Goal: Task Accomplishment & Management: Use online tool/utility

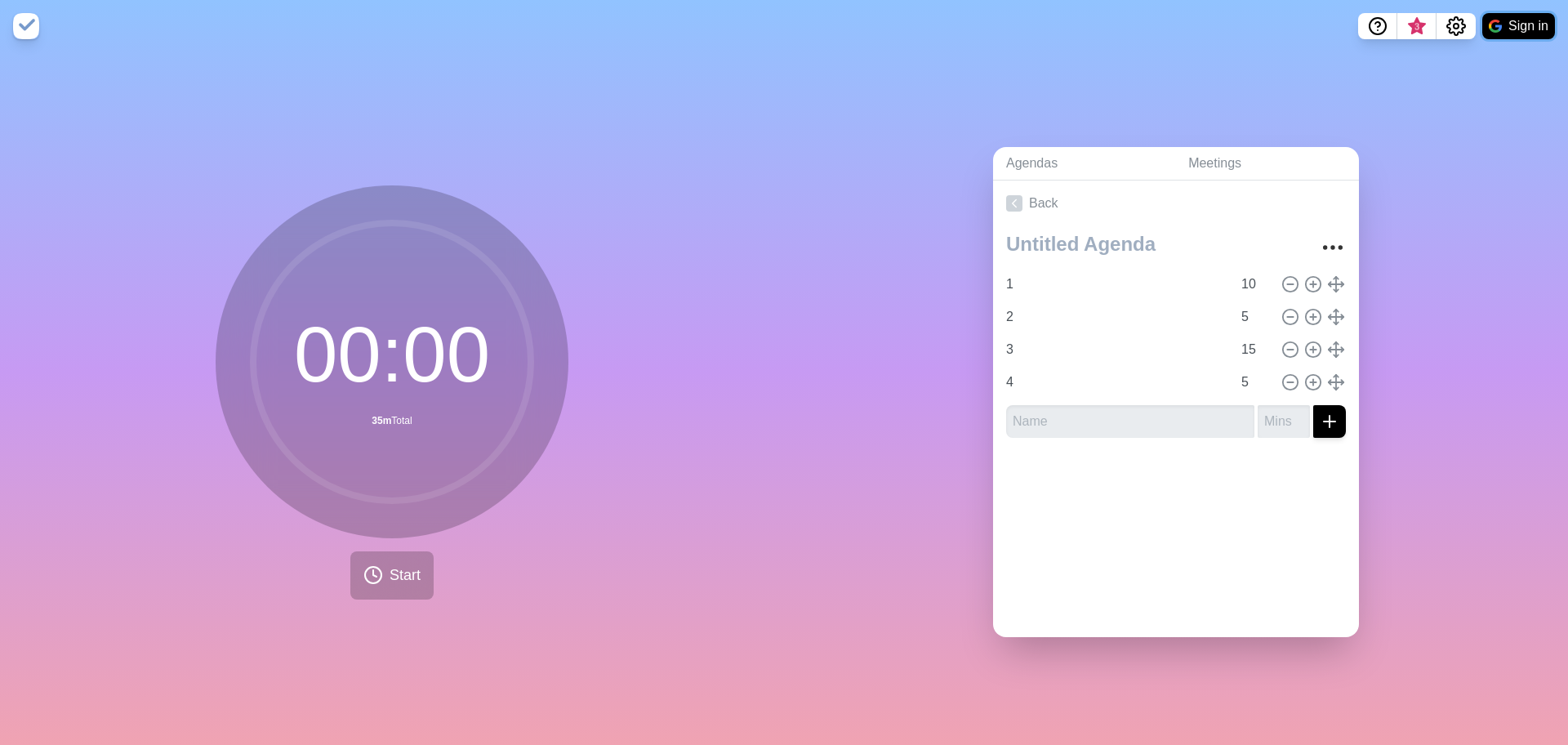
click at [1529, 20] on button "Sign in" at bounding box center [1519, 26] width 73 height 26
click at [1209, 161] on link "Meetings" at bounding box center [1267, 164] width 184 height 34
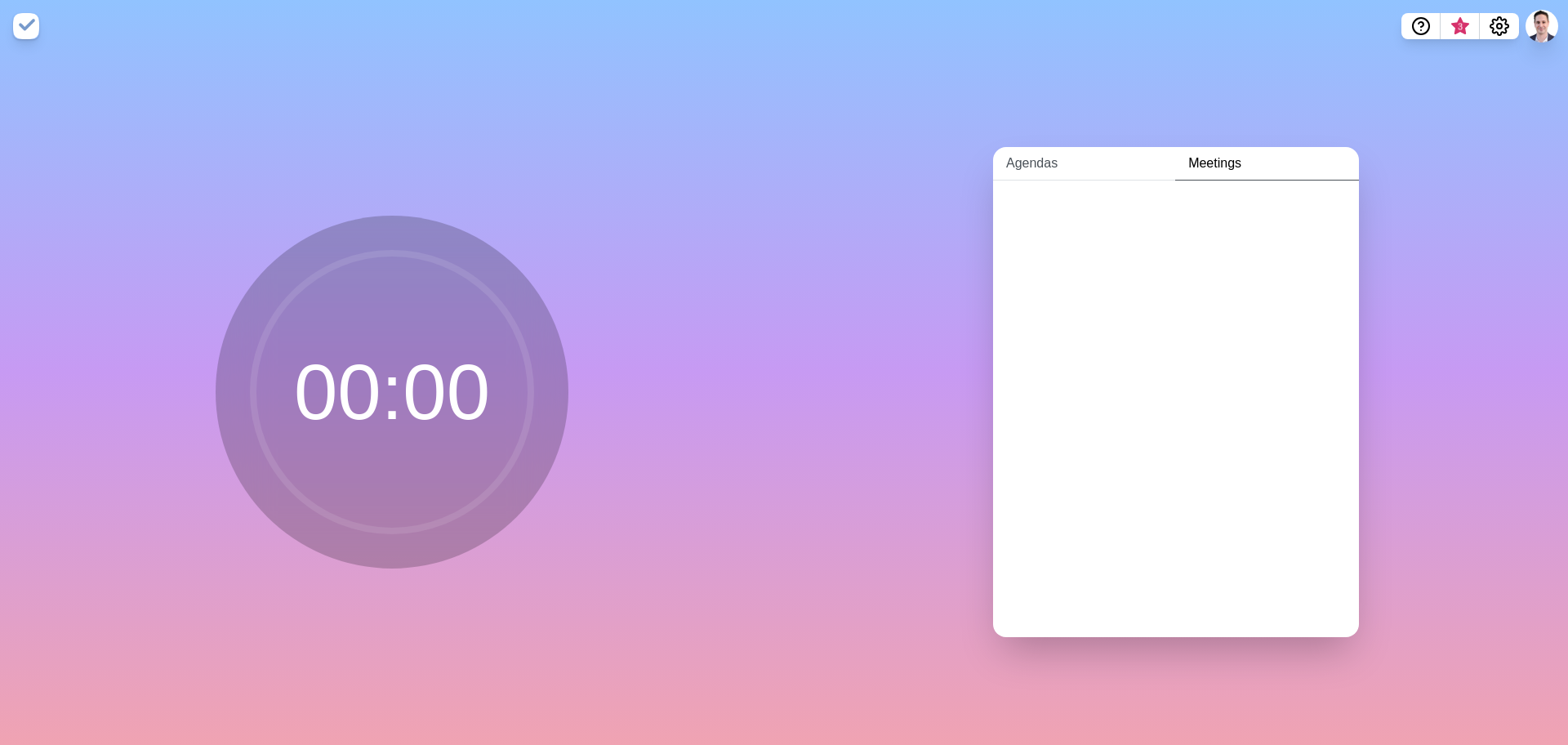
click at [1032, 161] on link "Agendas" at bounding box center [1084, 164] width 182 height 34
click at [1081, 238] on span "•" at bounding box center [1084, 245] width 5 height 14
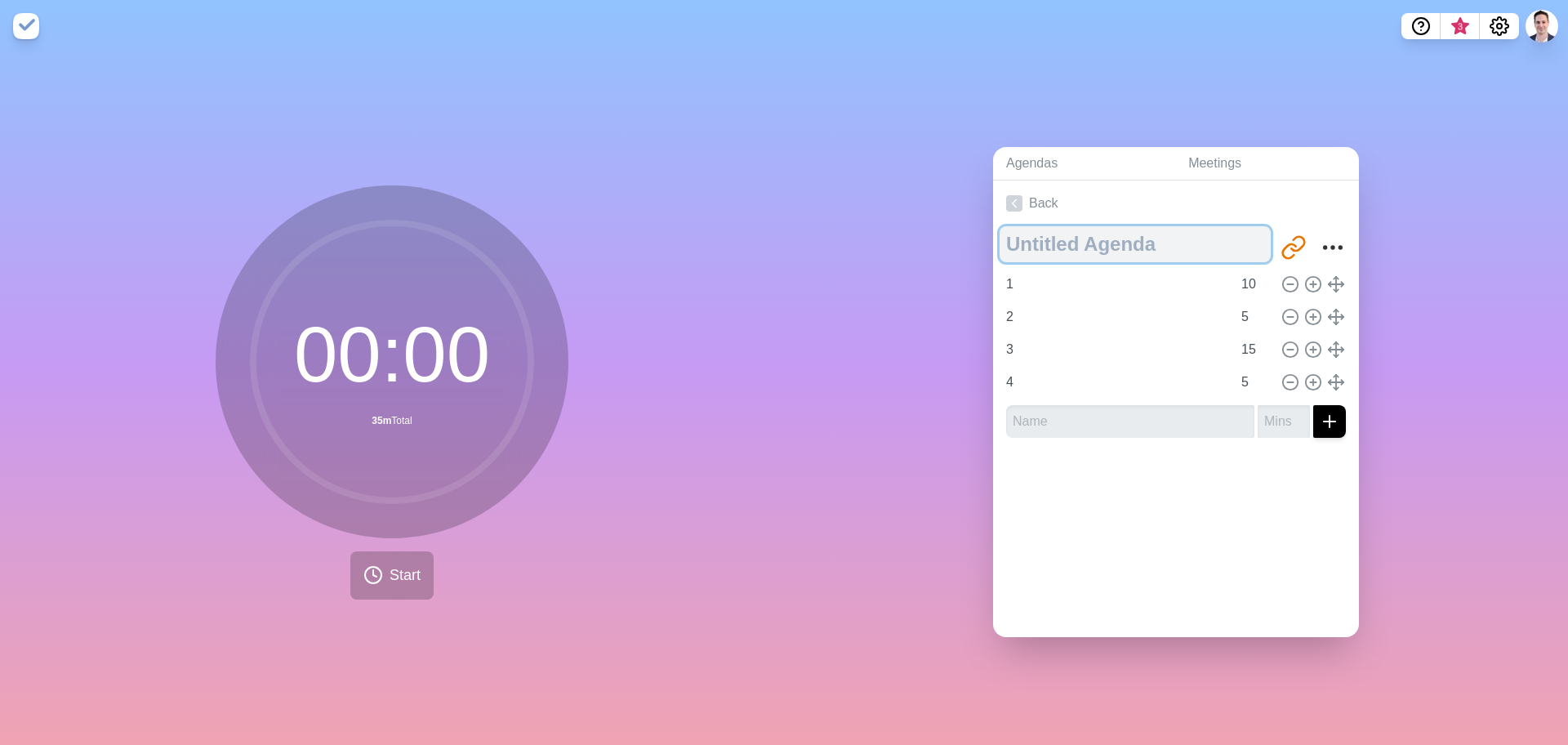
click at [1078, 235] on textarea at bounding box center [1135, 244] width 271 height 36
type textarea "SCM25"
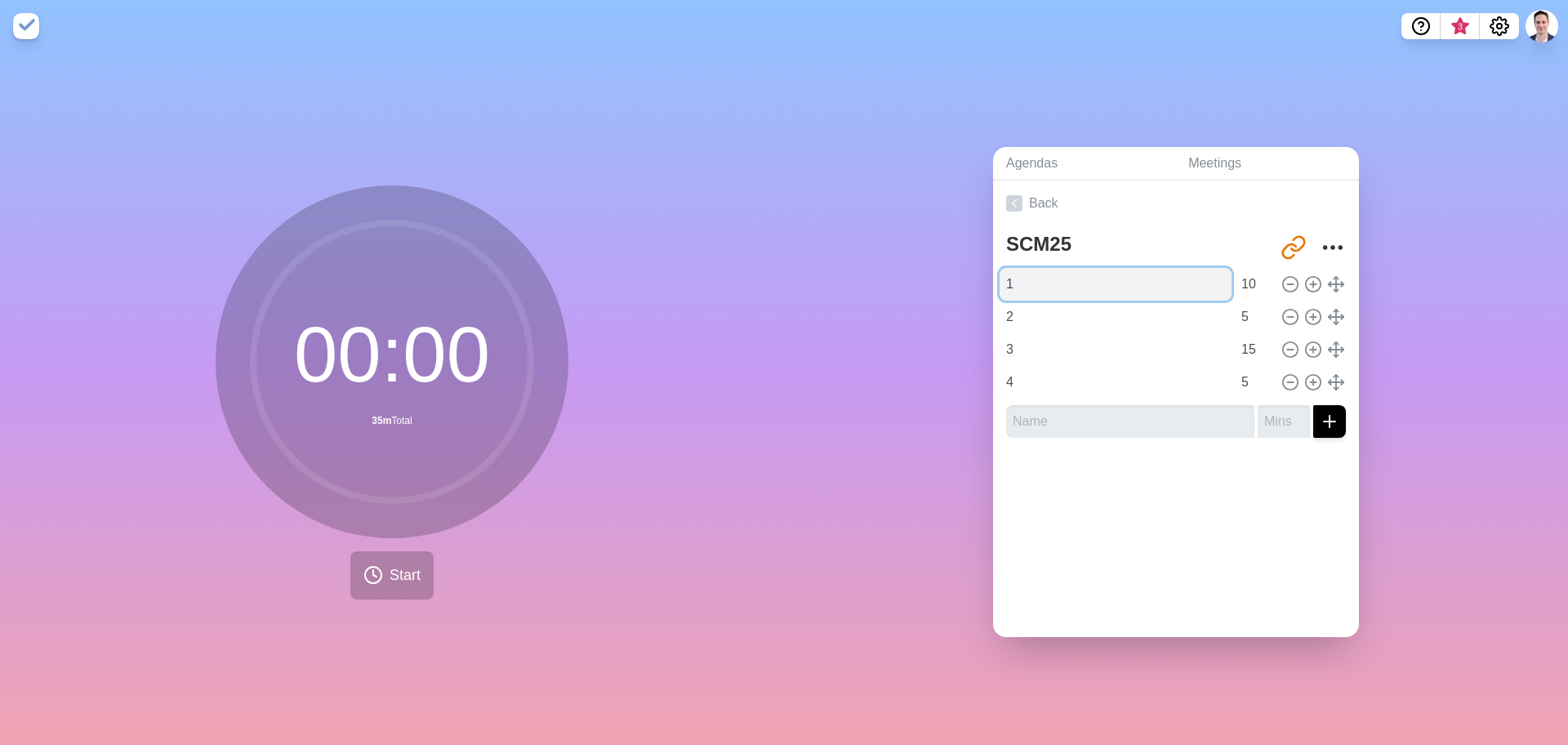
click at [1092, 276] on input "1" at bounding box center [1116, 284] width 232 height 33
type input "Intro"
click at [1071, 286] on input "Intro" at bounding box center [1116, 284] width 232 height 33
click at [1310, 284] on line at bounding box center [1313, 284] width 5 height 0
type input "Intro"
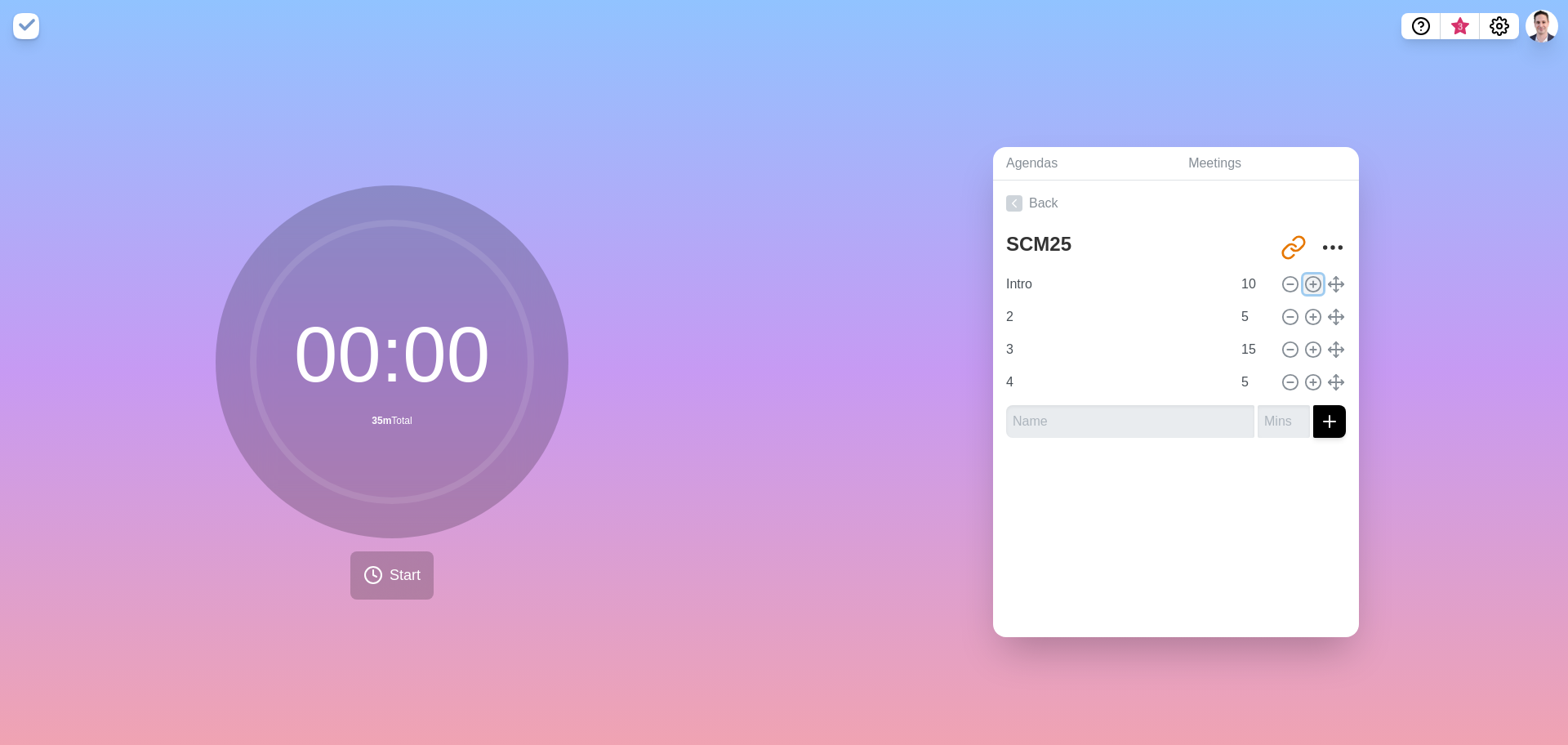
type input "10"
type input "2"
type input "5"
type input "3"
type input "15"
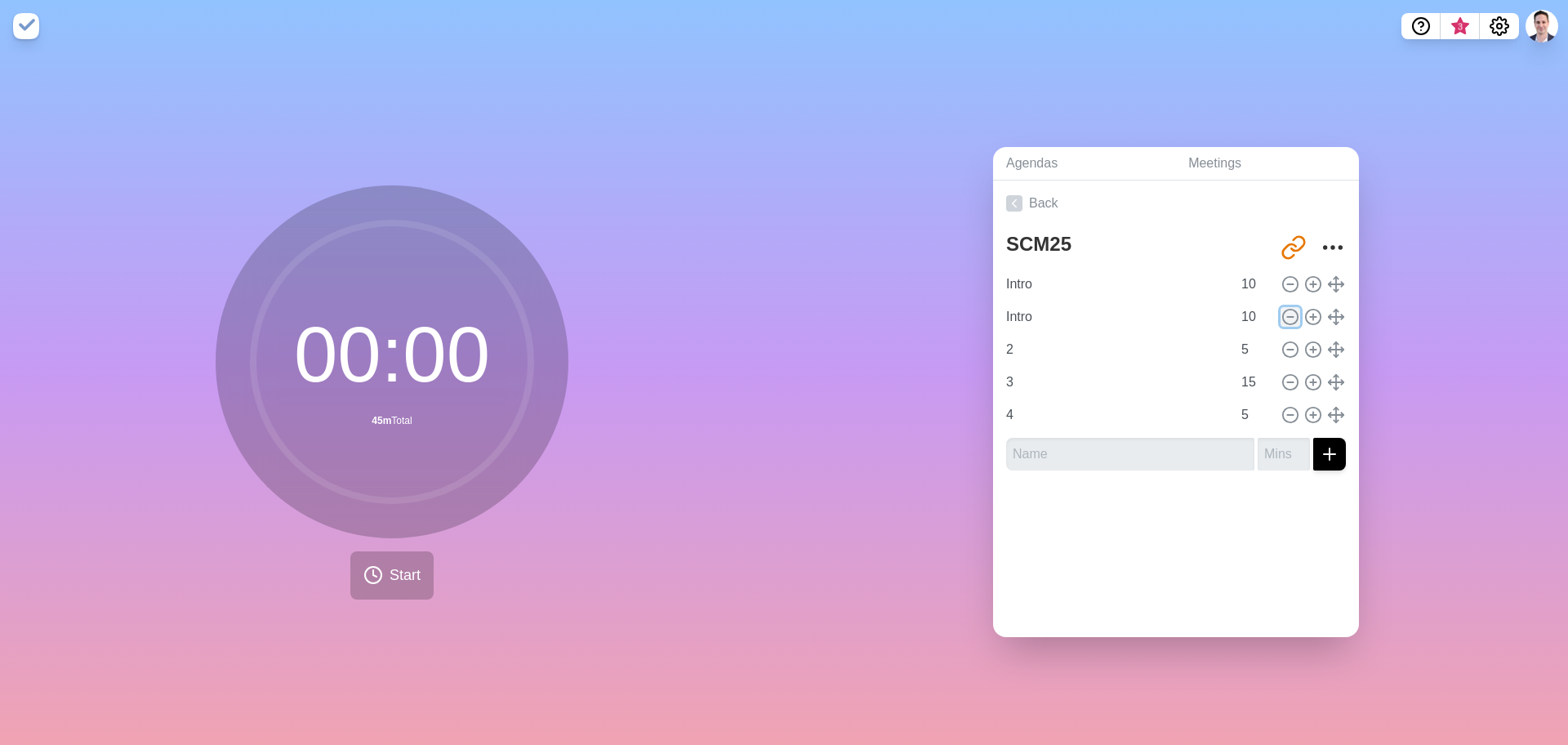
click at [1287, 316] on line at bounding box center [1290, 316] width 5 height 0
type input "2"
type input "5"
type input "3"
type input "15"
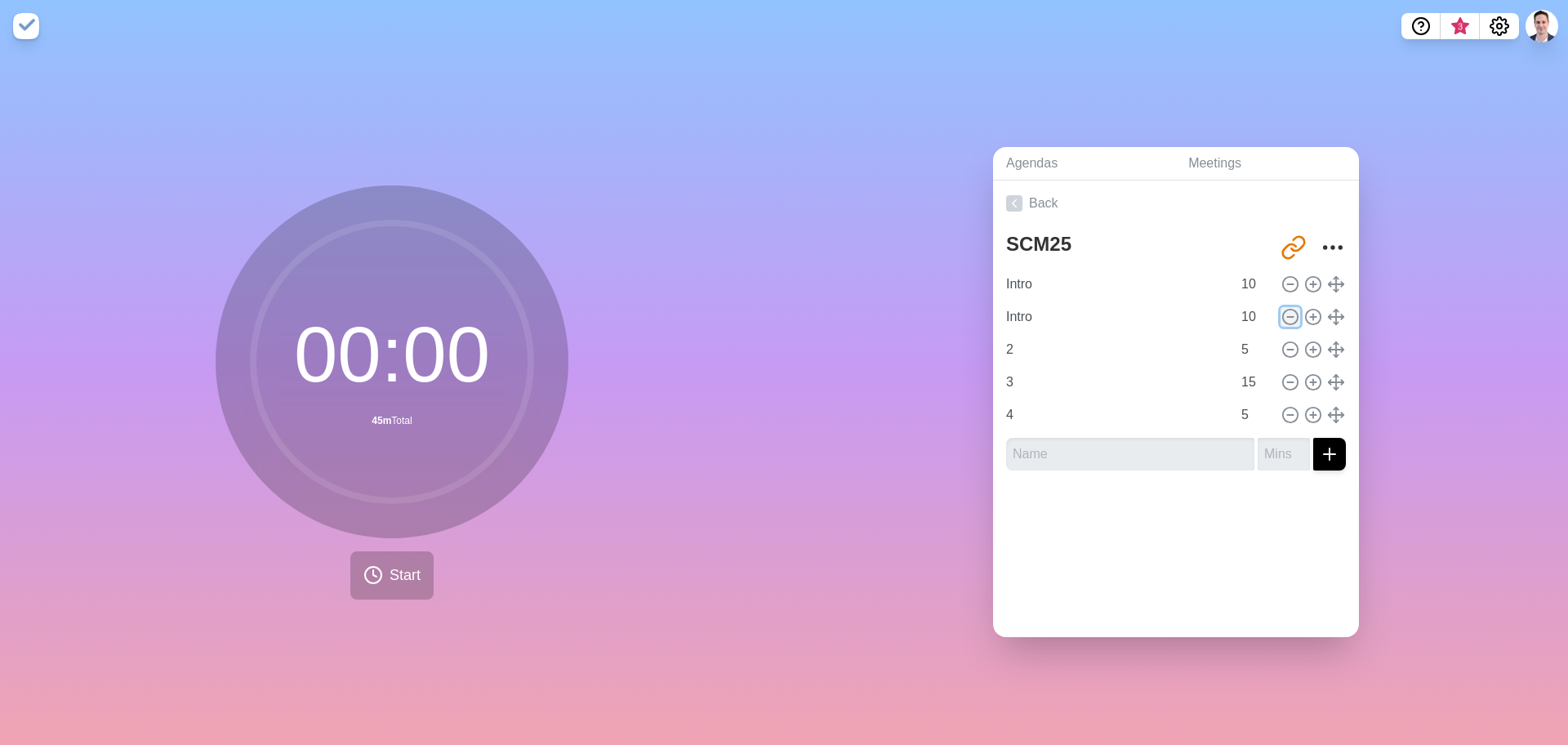
type input "4"
type input "5"
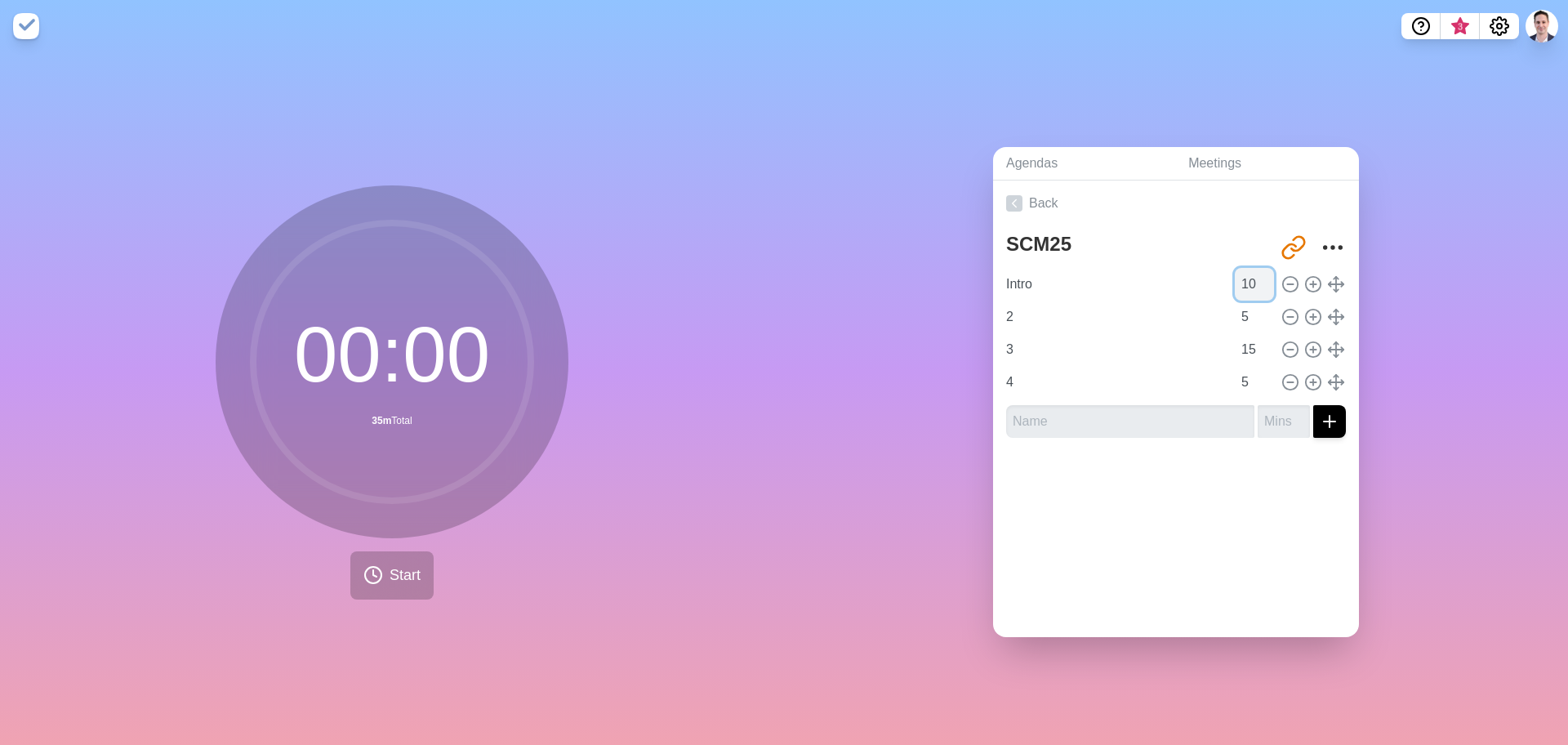
click at [1235, 276] on input "10" at bounding box center [1254, 284] width 39 height 33
type input "5"
click at [1038, 308] on input "2" at bounding box center [1116, 316] width 232 height 33
click at [1062, 275] on input "Intro" at bounding box center [1116, 284] width 232 height 33
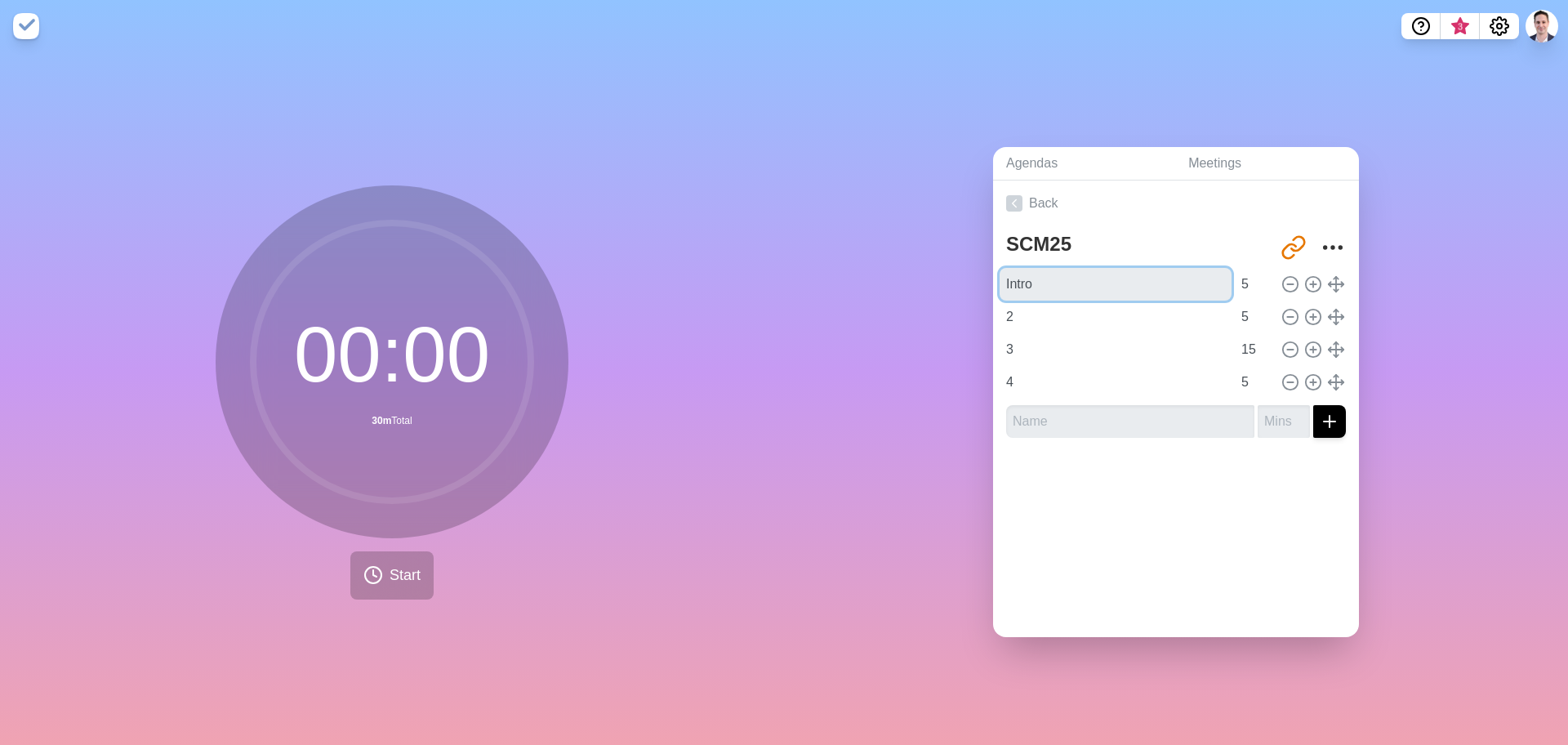
drag, startPoint x: 1039, startPoint y: 272, endPoint x: 917, endPoint y: 268, distance: 122.1
click at [917, 268] on div "Agendas Meetings Back SCM25 [URL][DOMAIN_NAME] Intro 5 2 5 3 15 4 5" at bounding box center [1176, 398] width 784 height 693
paste input "Welcome to our demonstration of PC [PERSON_NAME] Shipping Container Management …"
type input "Welcome to our demonstration of PC [PERSON_NAME] Shipping Container Management …"
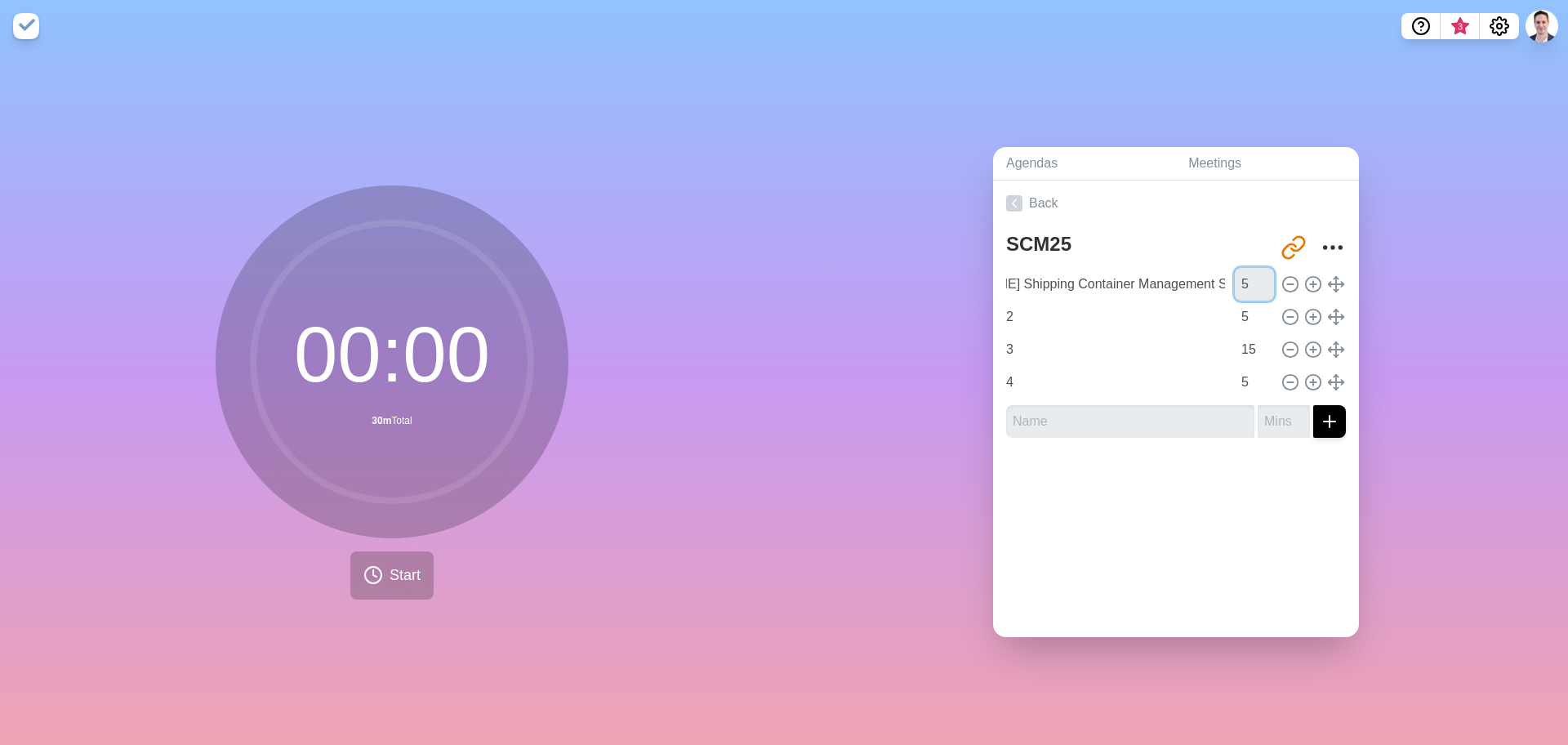
scroll to position [0, 0]
click at [1078, 307] on input "2" at bounding box center [1116, 316] width 232 height 33
drag, startPoint x: 1040, startPoint y: 302, endPoint x: 885, endPoint y: 290, distance: 155.5
click at [885, 290] on div "Agendas Meetings Back SCM25 [URL][DOMAIN_NAME] Welcome to our demonstration of …" at bounding box center [1176, 398] width 784 height 693
paste input "How it works"
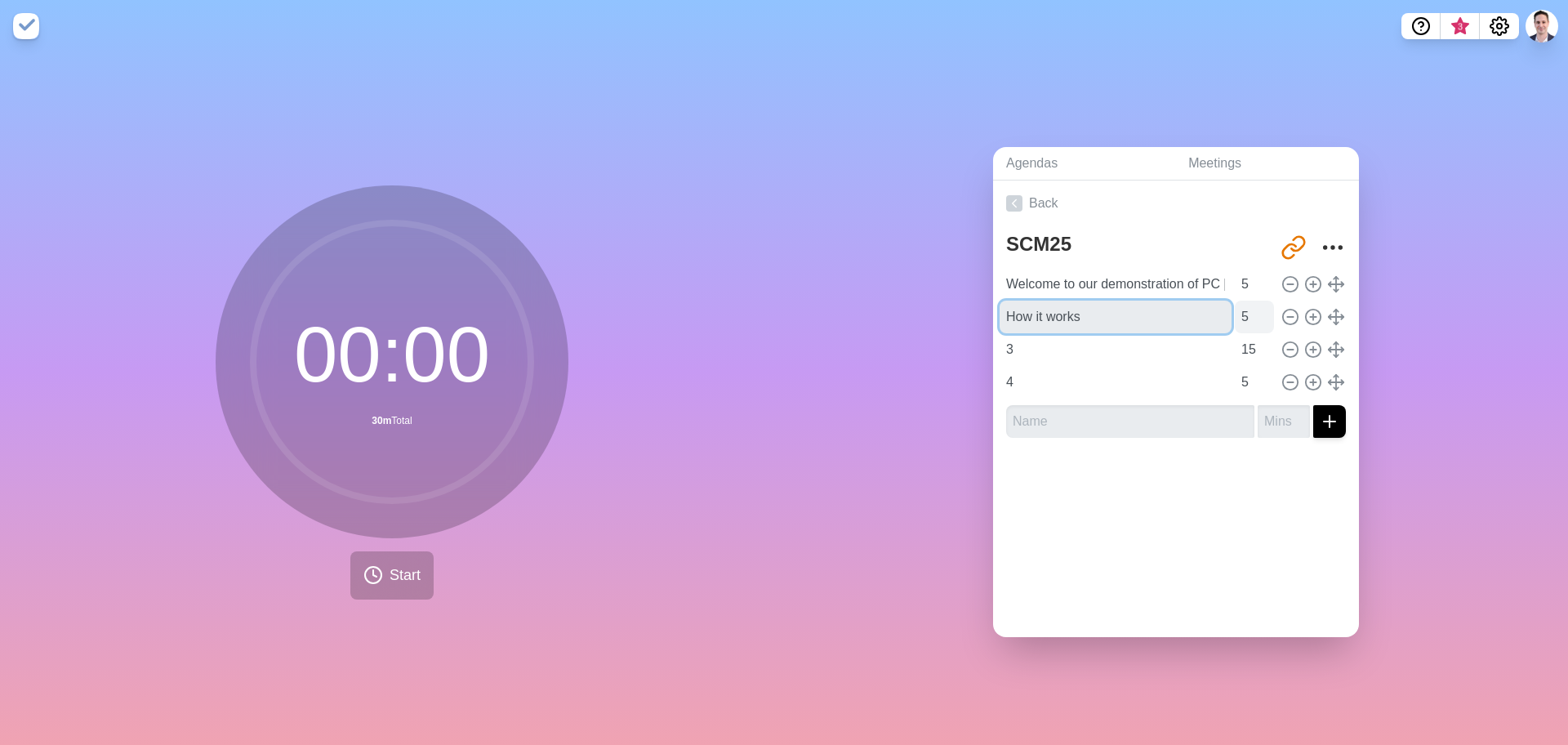
type input "How it works"
click at [1037, 340] on input "3" at bounding box center [1116, 349] width 232 height 33
drag, startPoint x: 1037, startPoint y: 340, endPoint x: 896, endPoint y: 327, distance: 141.6
click at [896, 327] on div "Agendas Meetings Back SCM25 [URL][DOMAIN_NAME] Welcome to our demonstration of …" at bounding box center [1176, 398] width 784 height 693
paste input "Example: Lot Tracked Items (with Expiration and Landed Costs+Reverse)"
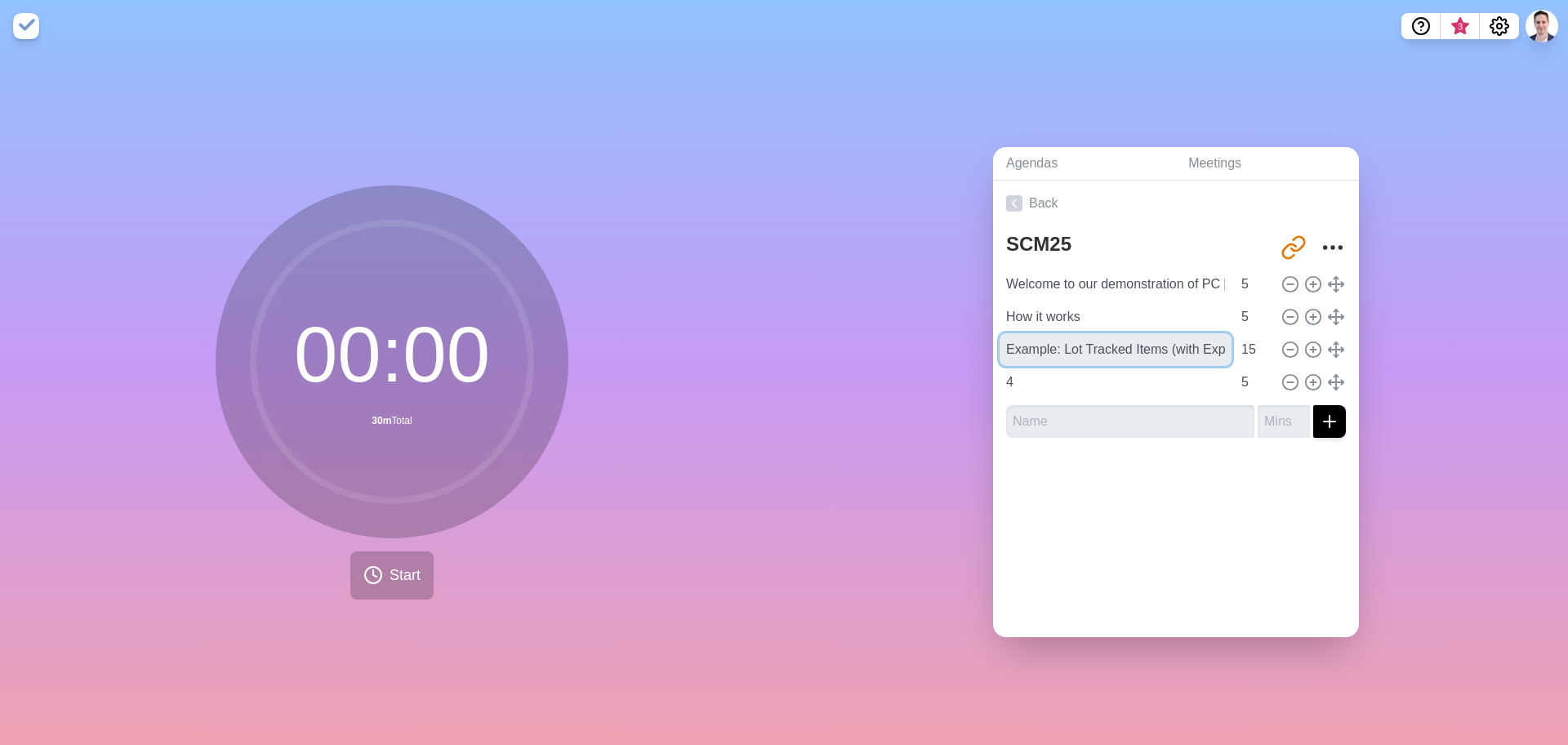
scroll to position [0, 205]
type input "Example: Lot Tracked Items (with Expiration and Landed Costs+Reverse)"
click at [1091, 377] on input "4" at bounding box center [1116, 382] width 232 height 33
drag, startPoint x: 1072, startPoint y: 373, endPoint x: 920, endPoint y: 368, distance: 152.1
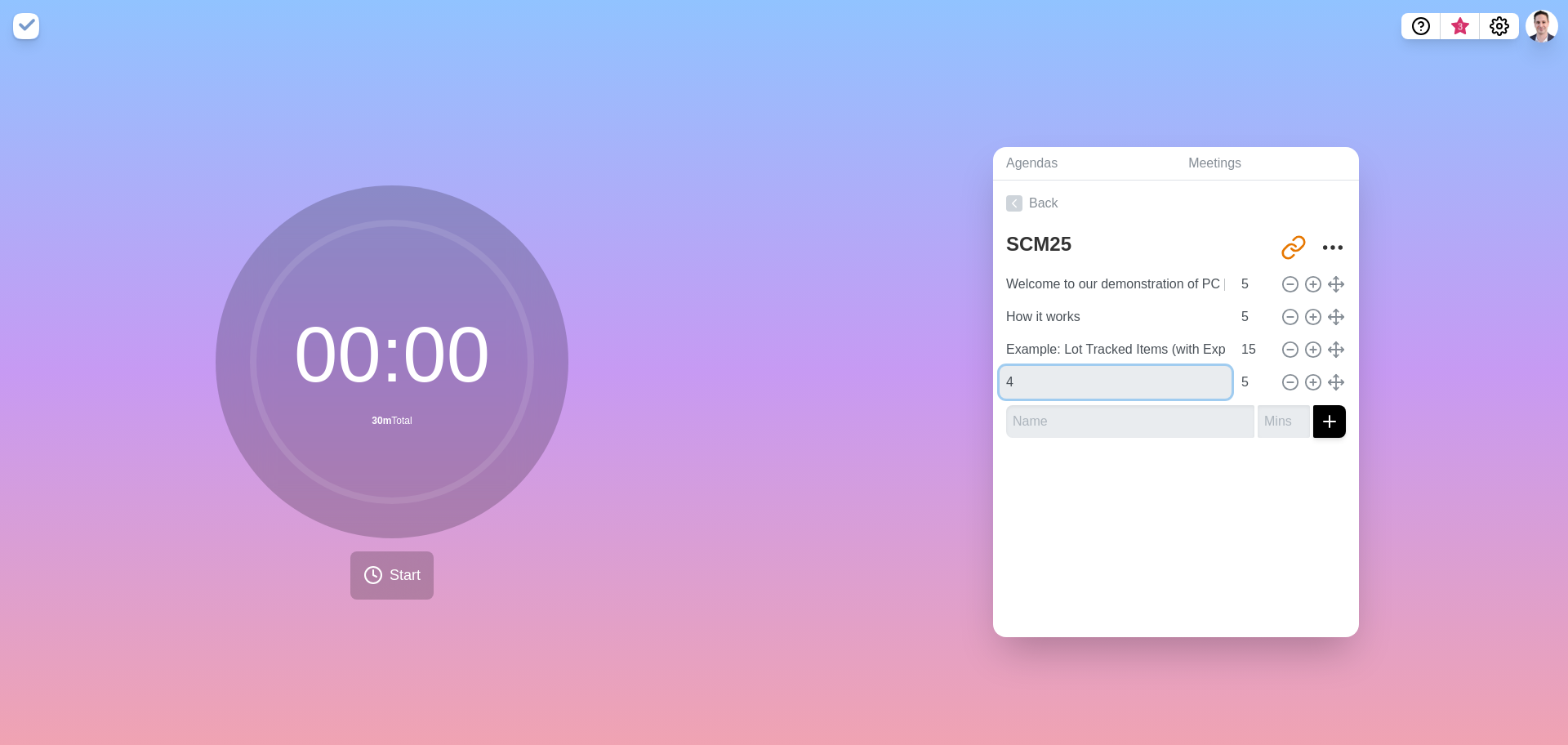
click at [920, 368] on div "Agendas Meetings Back SCM25 [URL][DOMAIN_NAME] Welcome to our demonstration of …" at bounding box center [1176, 398] width 784 height 693
paste input "Project Inventory Support"
type input "Project Inventory Support"
type input "5"
type input "10"
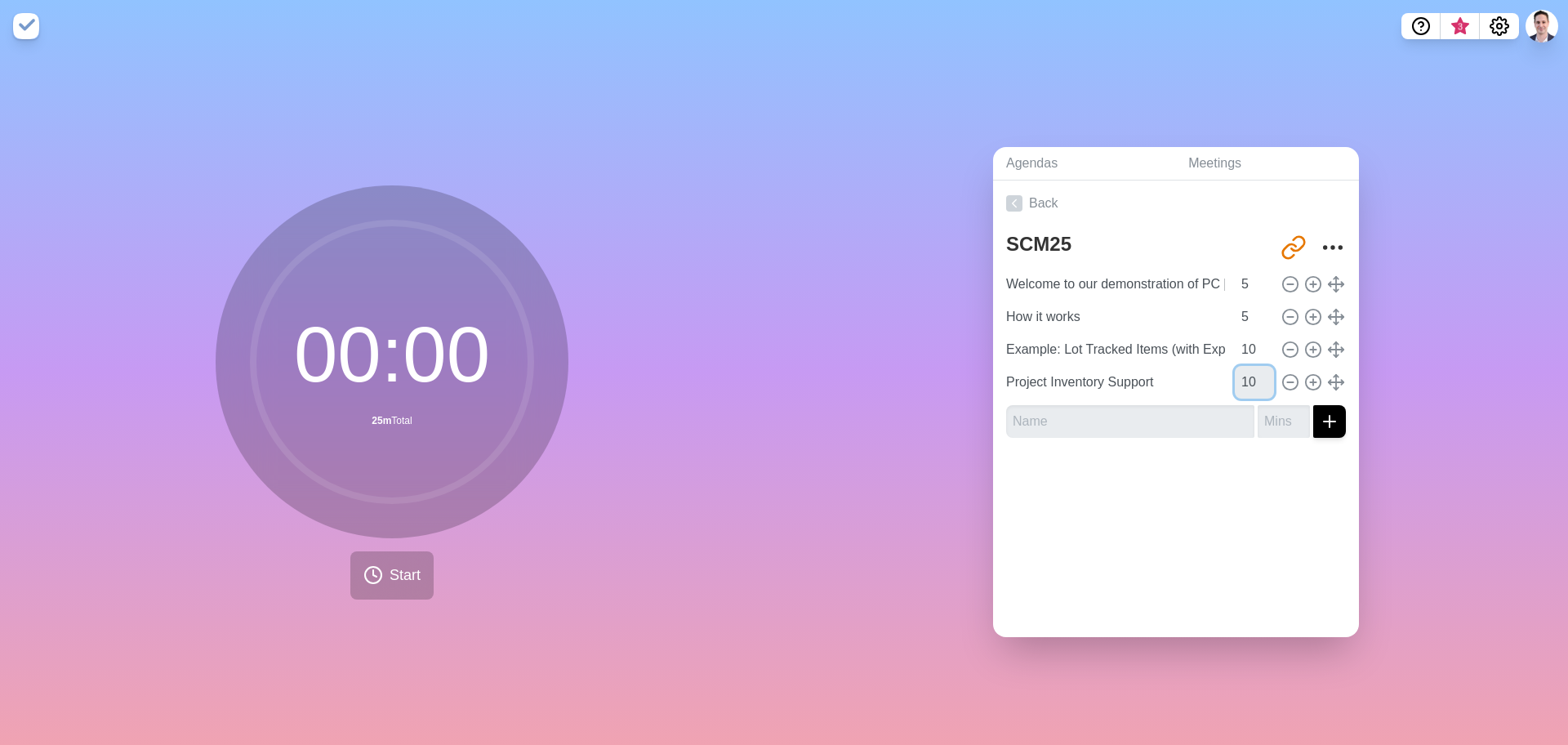
type input "10"
click at [1060, 405] on input "text" at bounding box center [1130, 421] width 248 height 33
paste input "Drop Ship Support"
type input "Drop Ship Support"
type input "5"
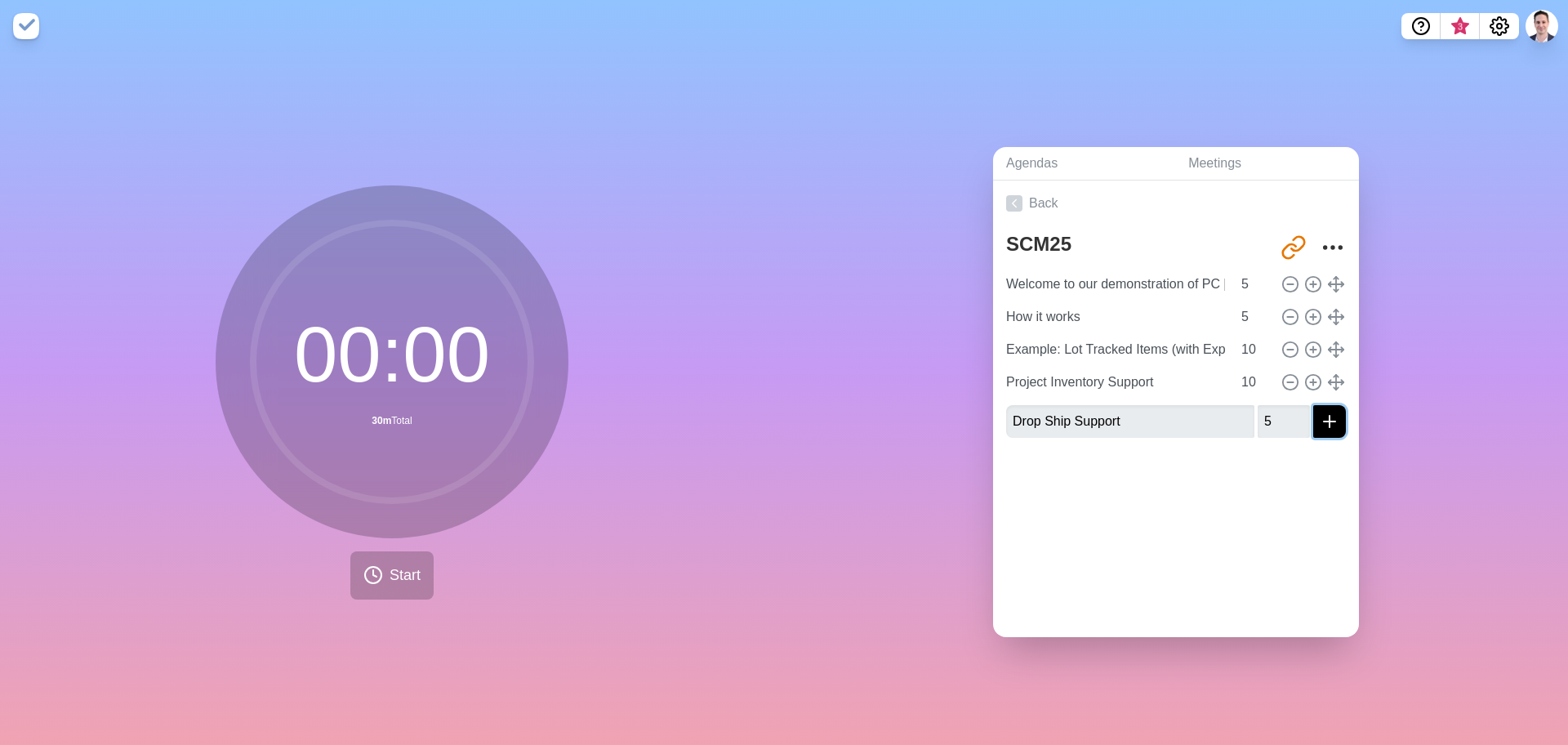
click at [1320, 412] on icon "submit" at bounding box center [1330, 421] width 20 height 20
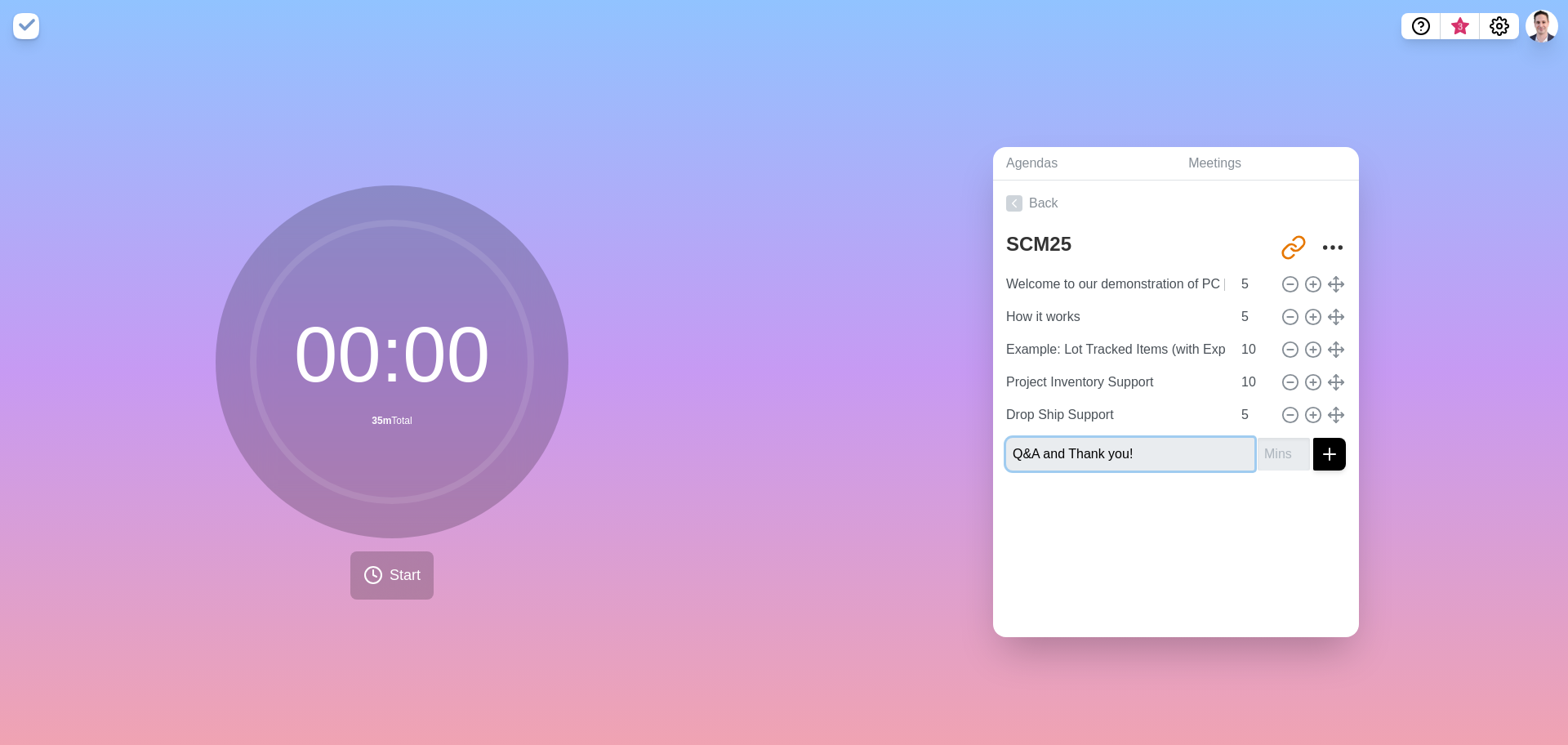
type input "Q&A and Thank you!"
click at [1313, 437] on button "submit" at bounding box center [1329, 453] width 33 height 33
type input "1"
click at [1320, 235] on icon "More" at bounding box center [1332, 247] width 26 height 26
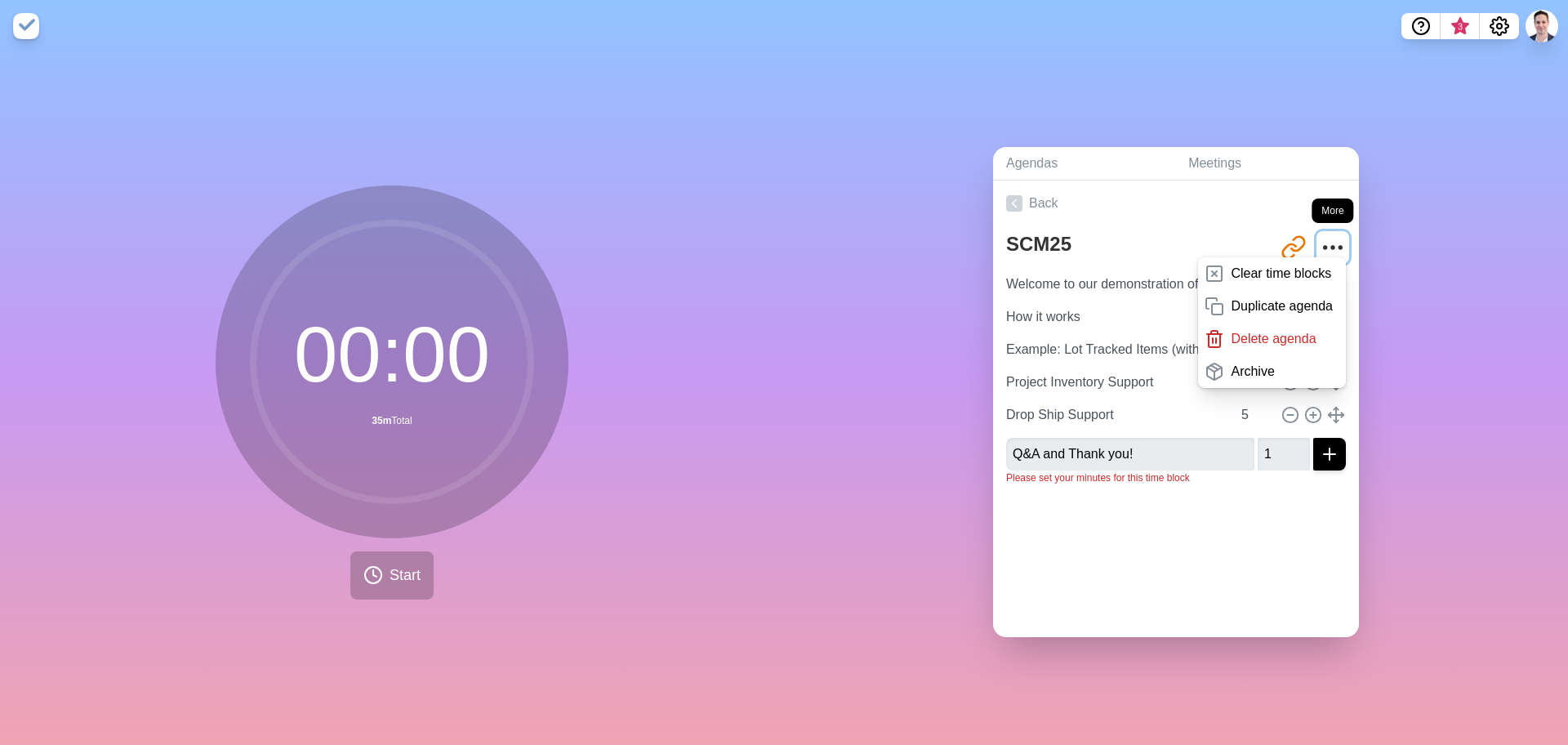
click at [1320, 236] on icon "More" at bounding box center [1332, 247] width 26 height 26
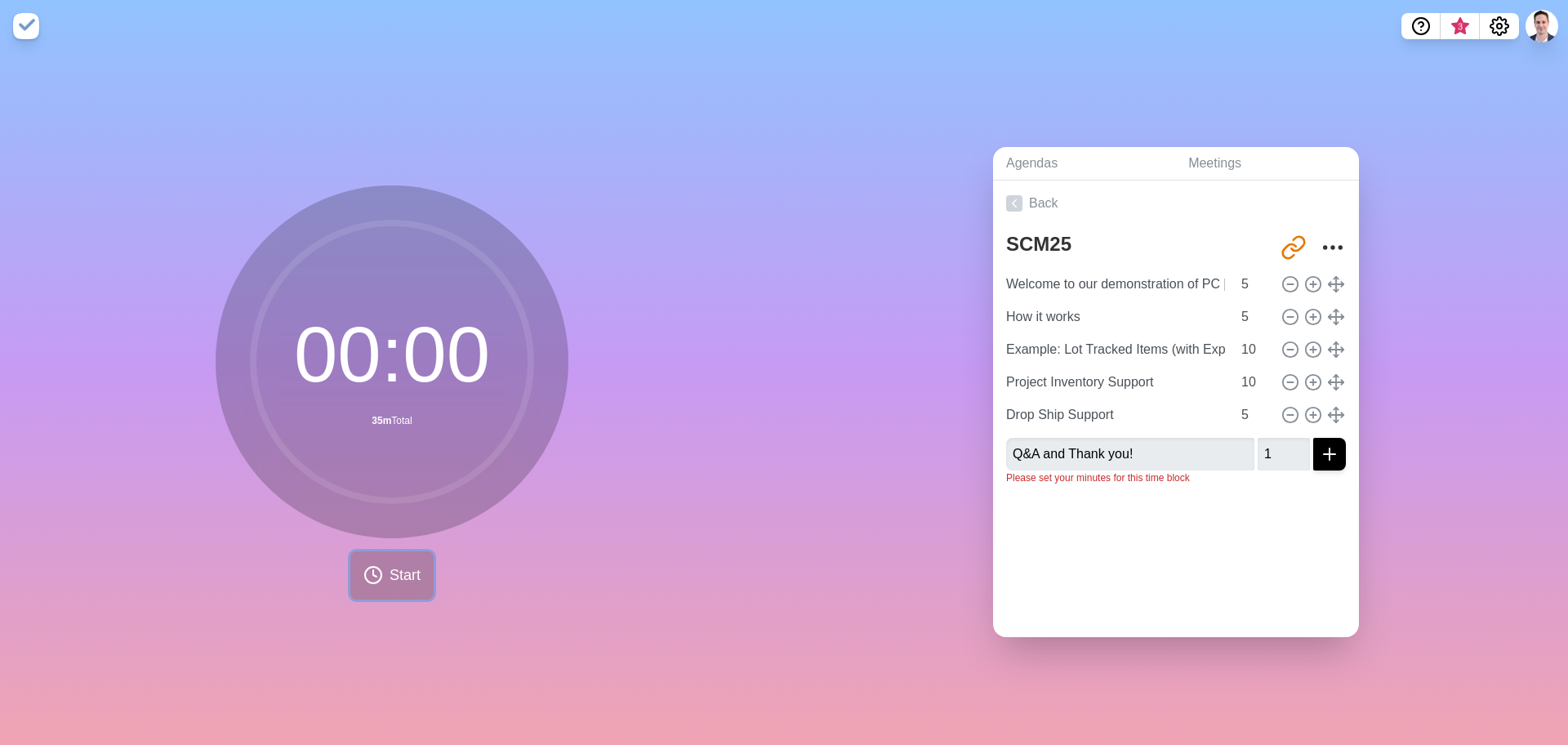
click at [380, 573] on button "Start" at bounding box center [392, 575] width 84 height 48
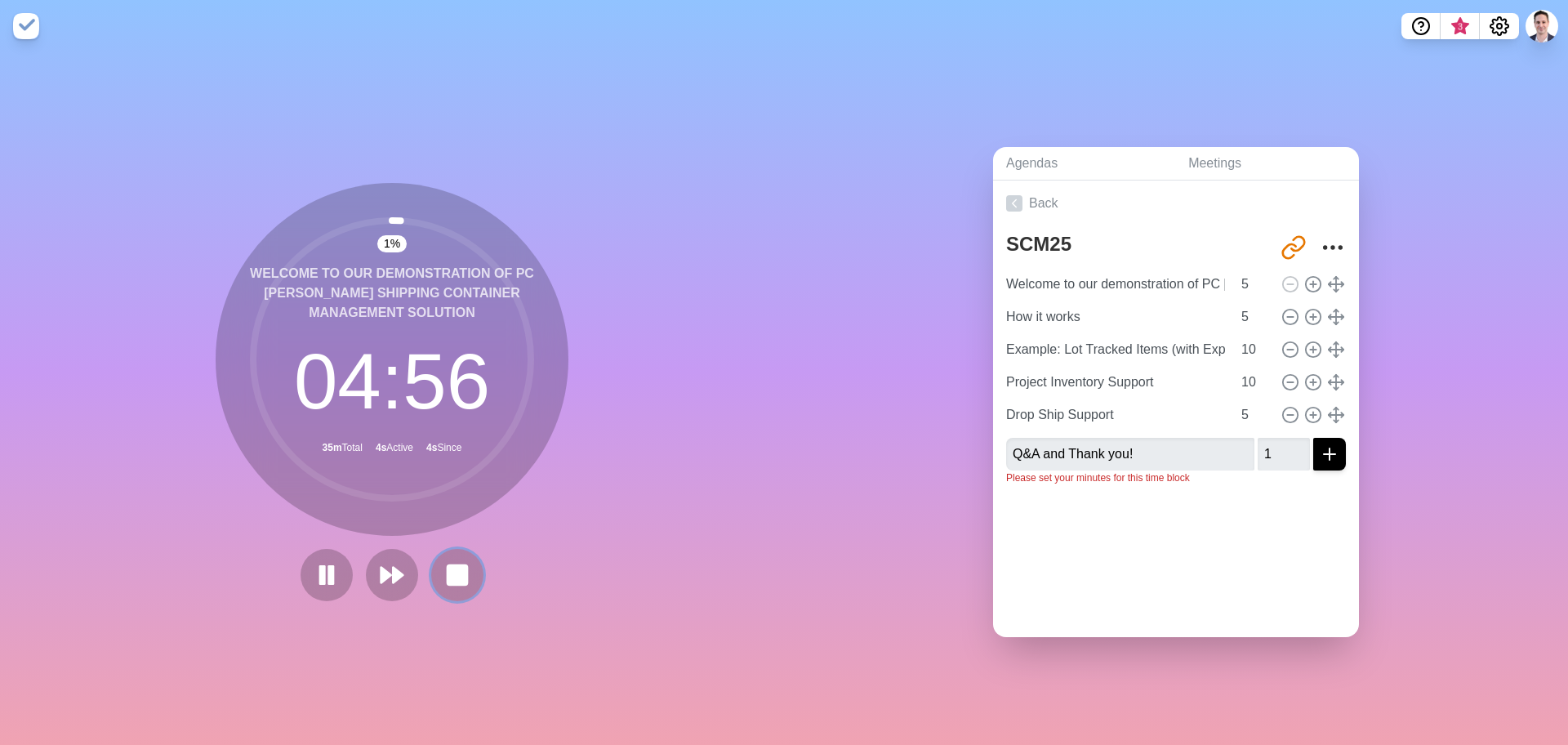
click at [454, 568] on rect at bounding box center [457, 575] width 20 height 20
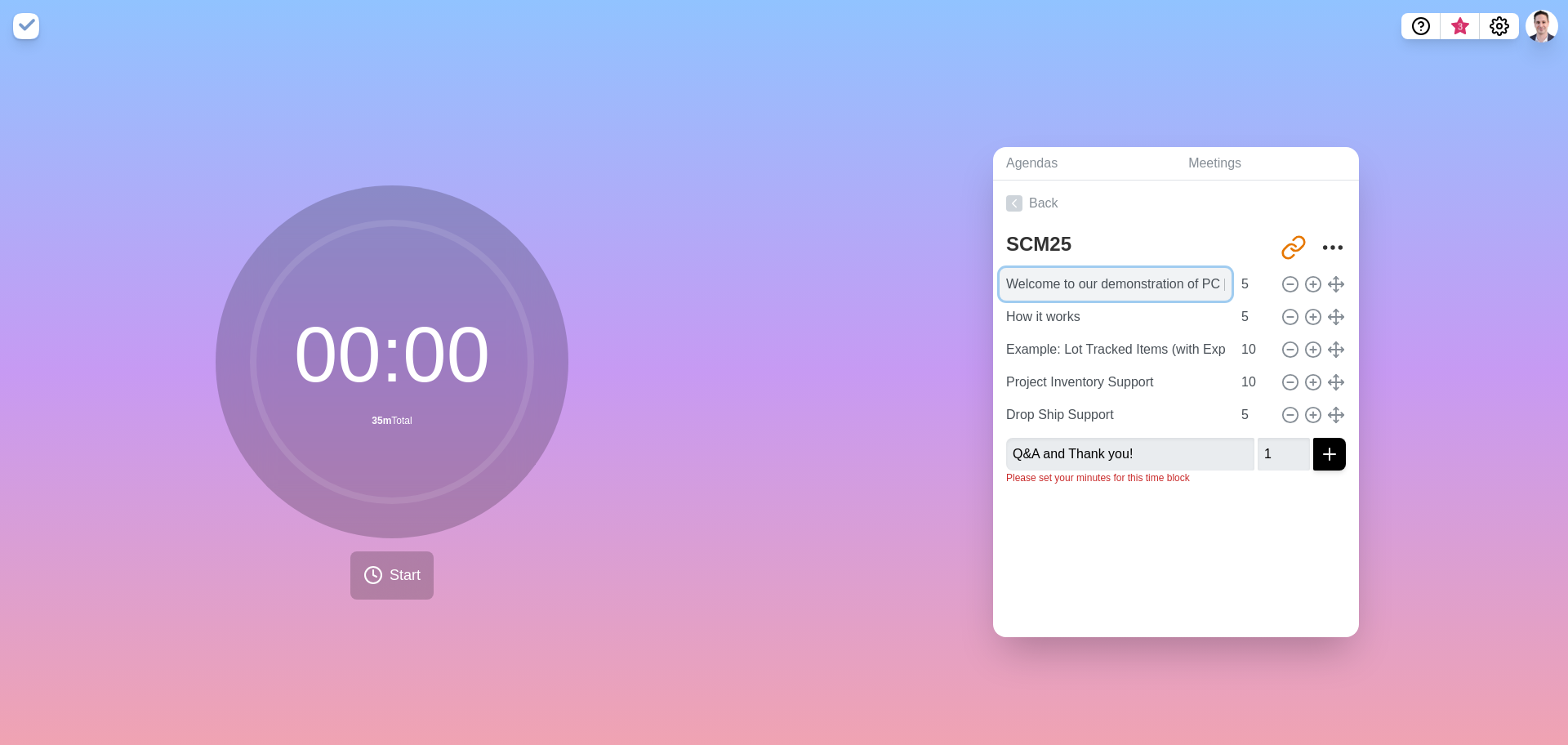
click at [1062, 284] on input "Welcome to our demonstration of PC [PERSON_NAME] Shipping Container Management …" at bounding box center [1116, 284] width 232 height 33
click at [1052, 284] on input "Welcome to our demonstration of PC [PERSON_NAME] Shipping Container Management …" at bounding box center [1116, 284] width 232 height 33
type input "Welcome & Intro"
click at [397, 565] on span "Start" at bounding box center [404, 575] width 31 height 22
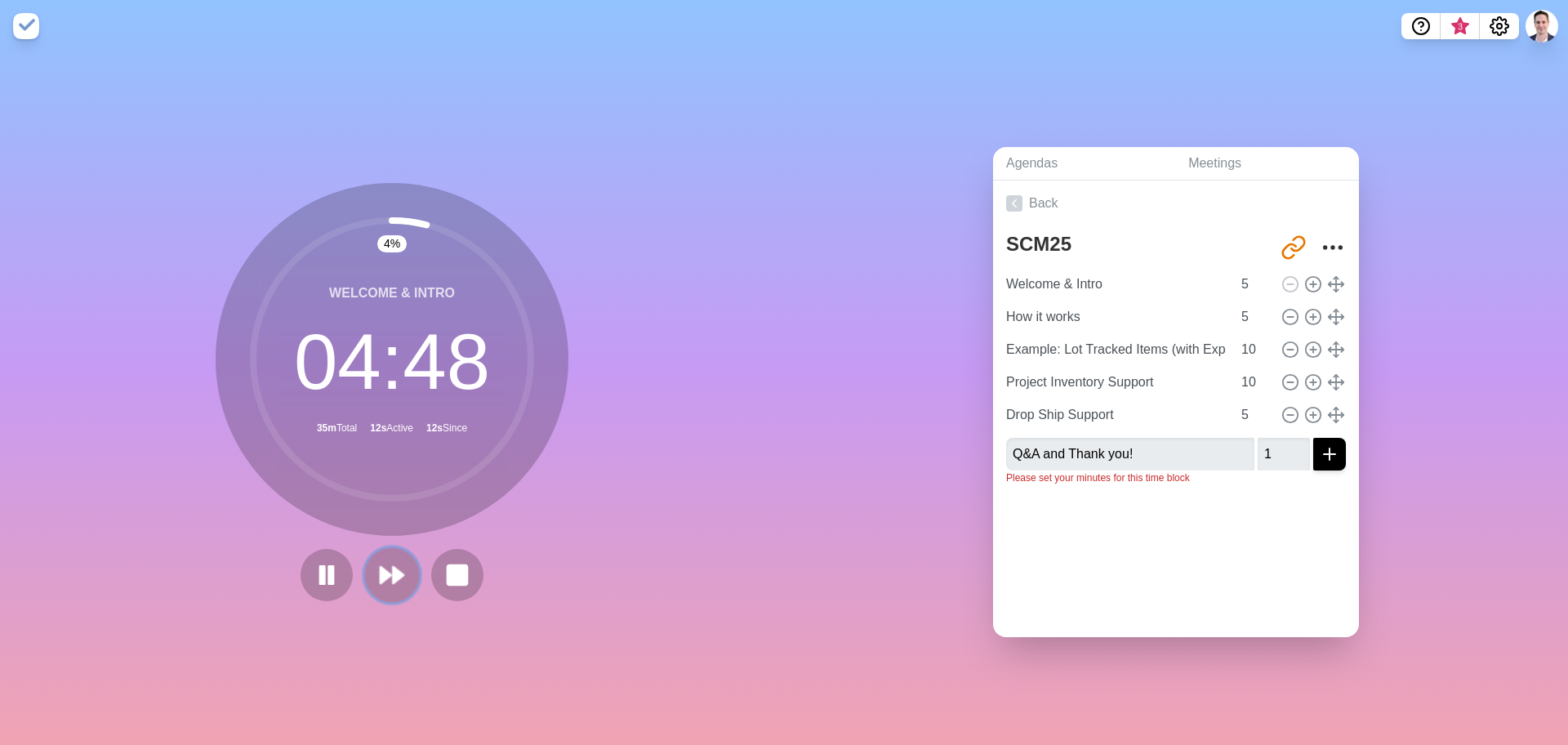
click at [383, 564] on icon at bounding box center [391, 574] width 28 height 28
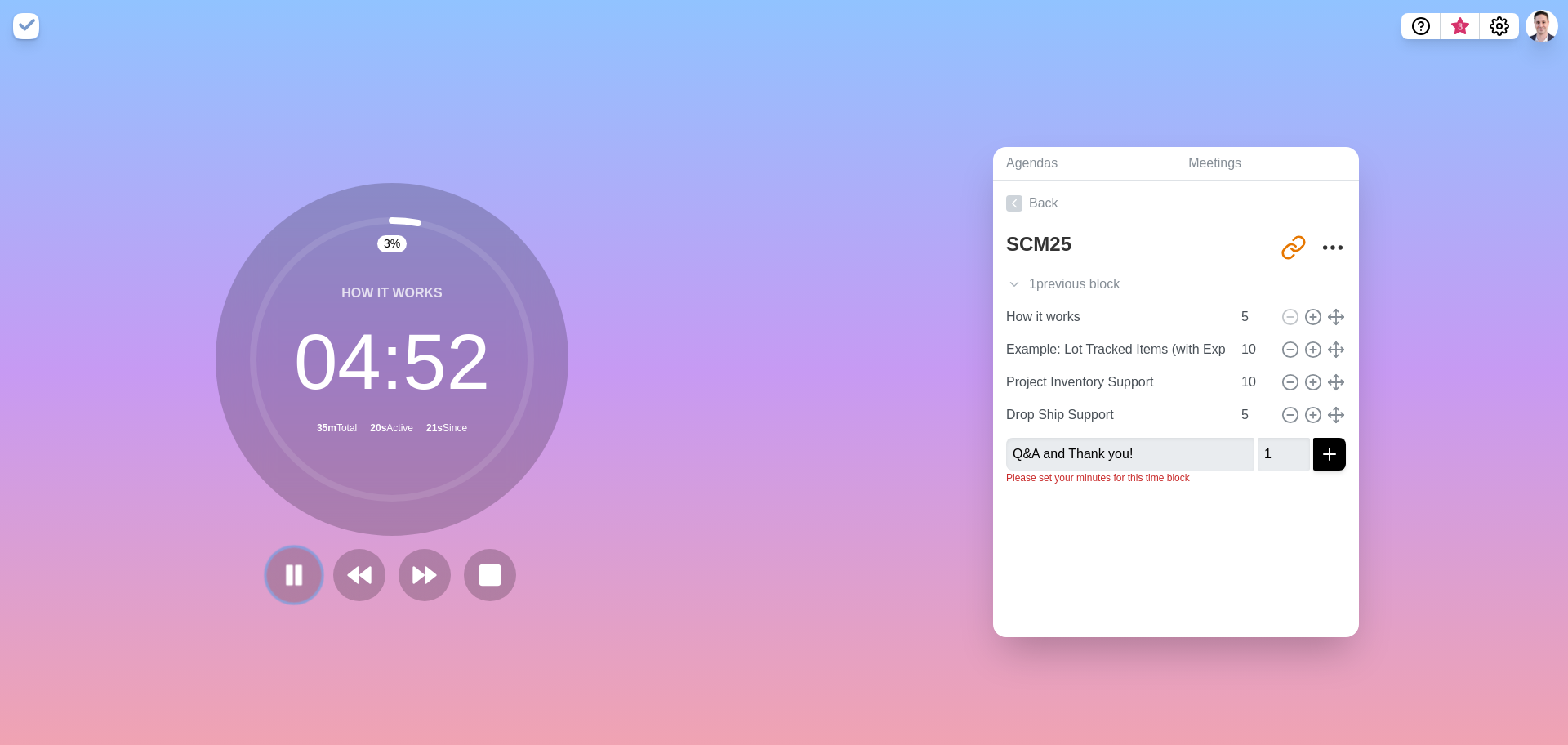
click at [297, 568] on rect at bounding box center [300, 575] width 5 height 18
click at [286, 565] on polygon at bounding box center [294, 574] width 16 height 20
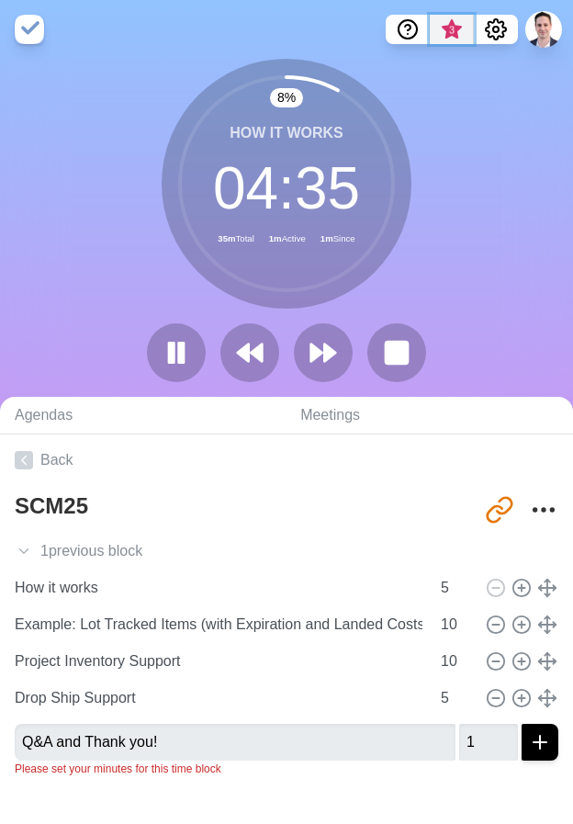
click at [447, 30] on span "3" at bounding box center [452, 30] width 15 height 15
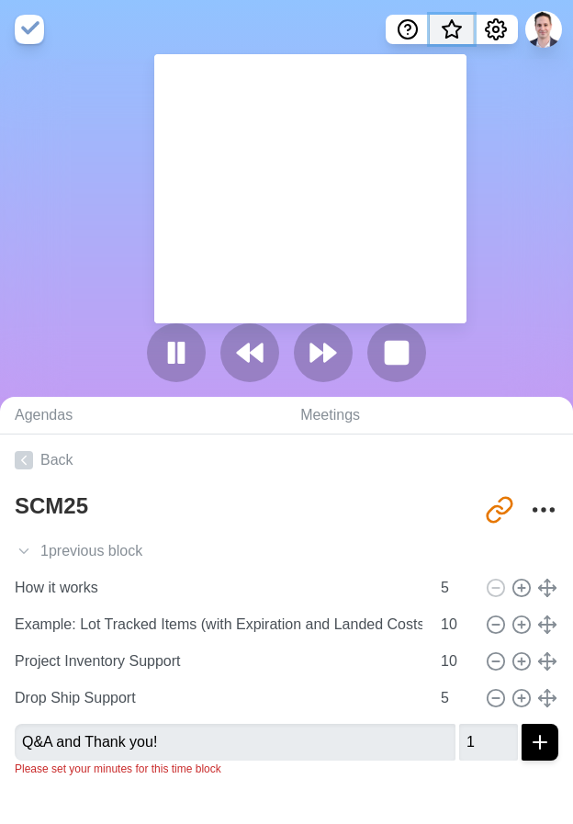
click at [463, 34] on span "What’s new" at bounding box center [451, 35] width 29 height 39
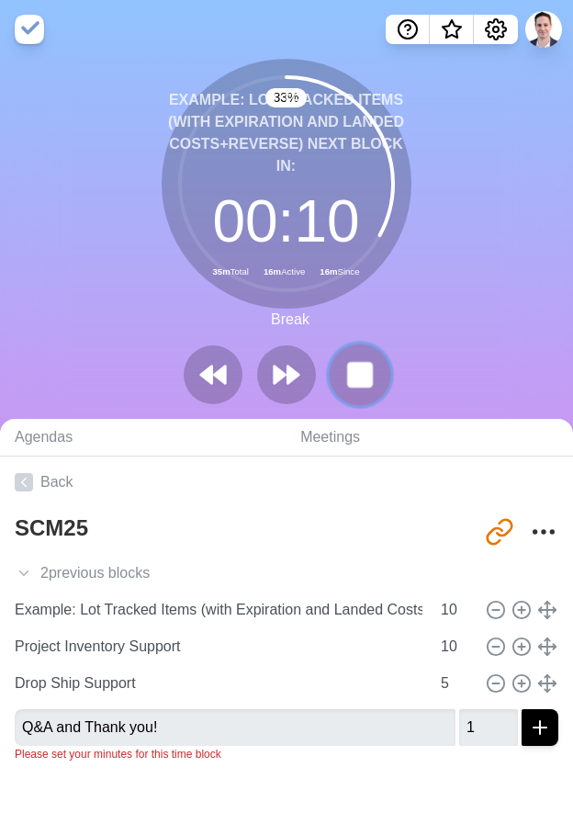
click at [357, 369] on rect at bounding box center [359, 374] width 23 height 23
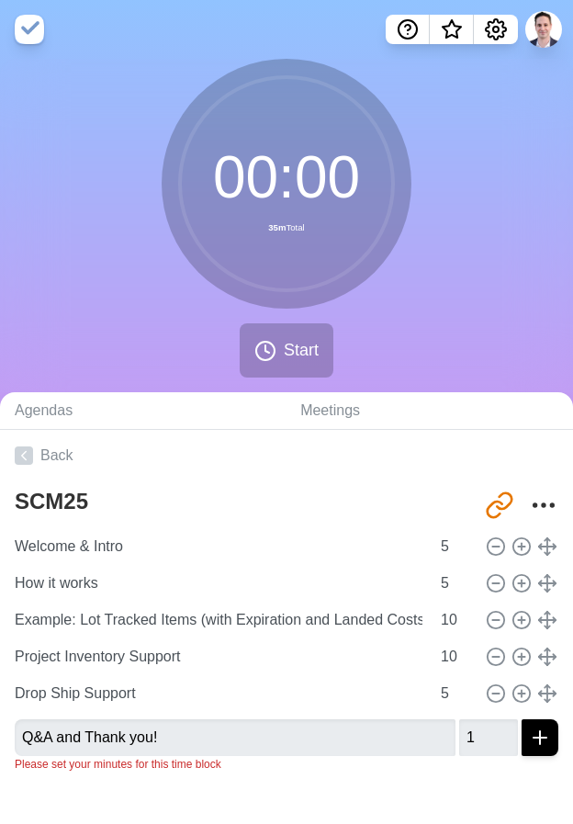
click at [32, 29] on img at bounding box center [29, 29] width 29 height 29
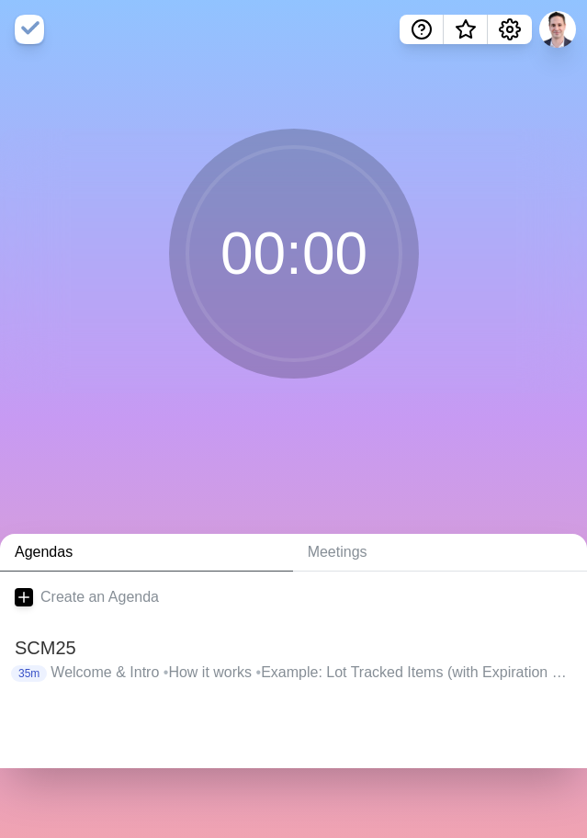
click at [28, 28] on img at bounding box center [29, 29] width 29 height 29
click at [345, 560] on link "Meetings" at bounding box center [440, 553] width 294 height 38
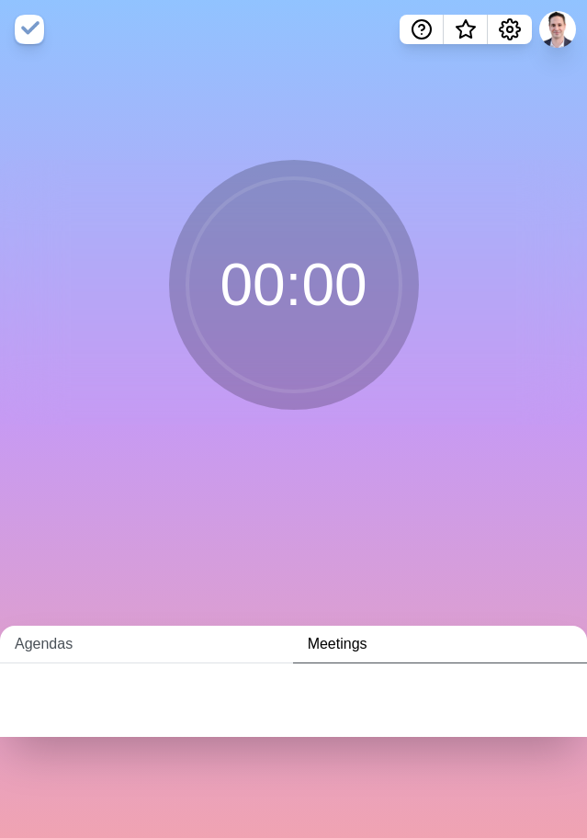
click at [46, 647] on link "Agendas" at bounding box center [146, 645] width 293 height 38
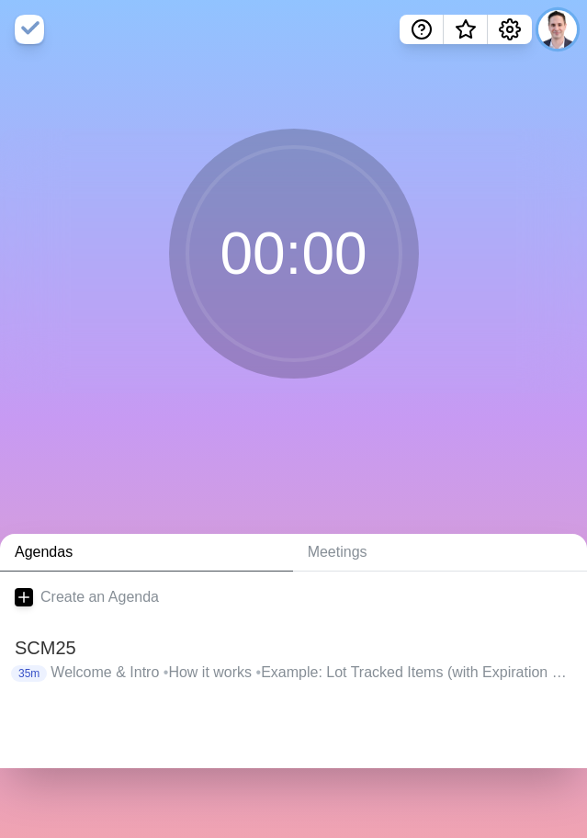
click at [555, 33] on button at bounding box center [557, 29] width 39 height 39
click at [537, 71] on p "Sign out" at bounding box center [530, 70] width 54 height 22
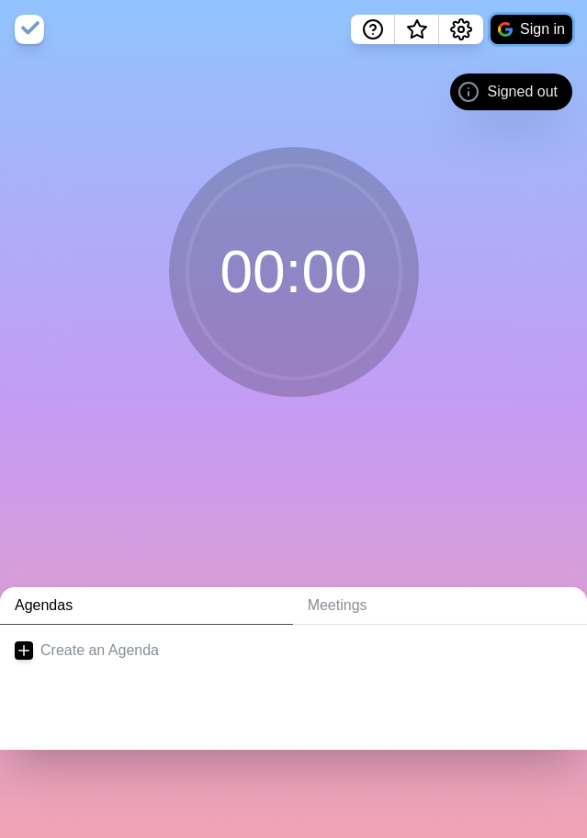
click at [521, 25] on button "Sign in" at bounding box center [532, 29] width 82 height 29
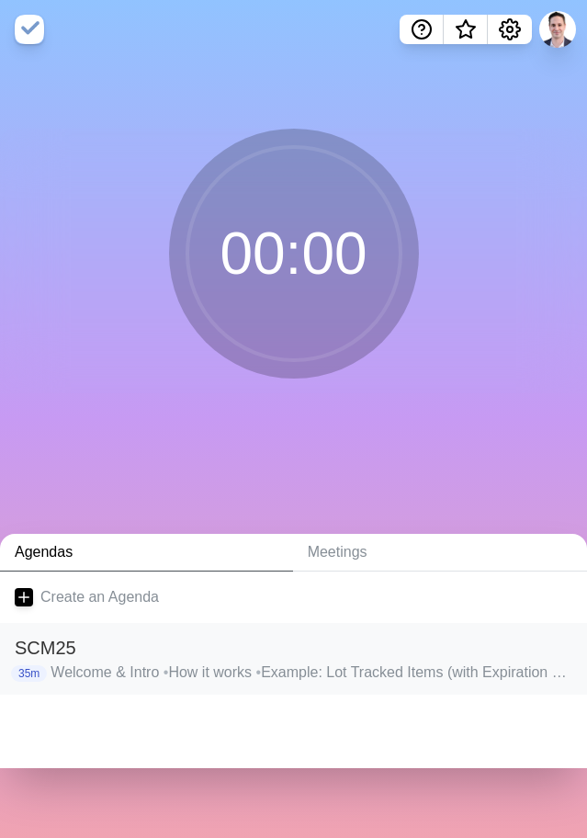
click at [153, 673] on p "Welcome & Intro • How it works • Example: Lot Tracked Items (with Expiration an…" at bounding box center [312, 673] width 522 height 22
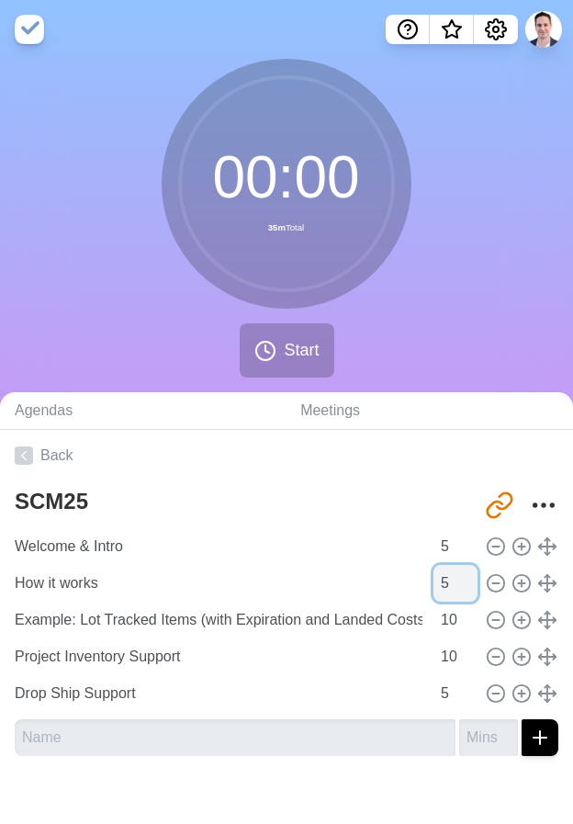
click at [438, 583] on input "5" at bounding box center [456, 583] width 44 height 37
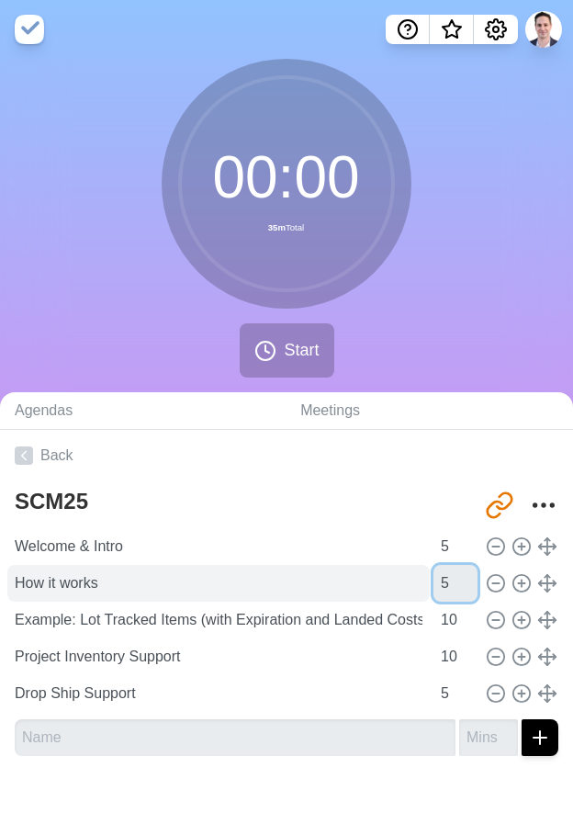
drag, startPoint x: 440, startPoint y: 582, endPoint x: 374, endPoint y: 576, distance: 66.4
click at [374, 576] on div "How it works 5" at bounding box center [286, 583] width 559 height 37
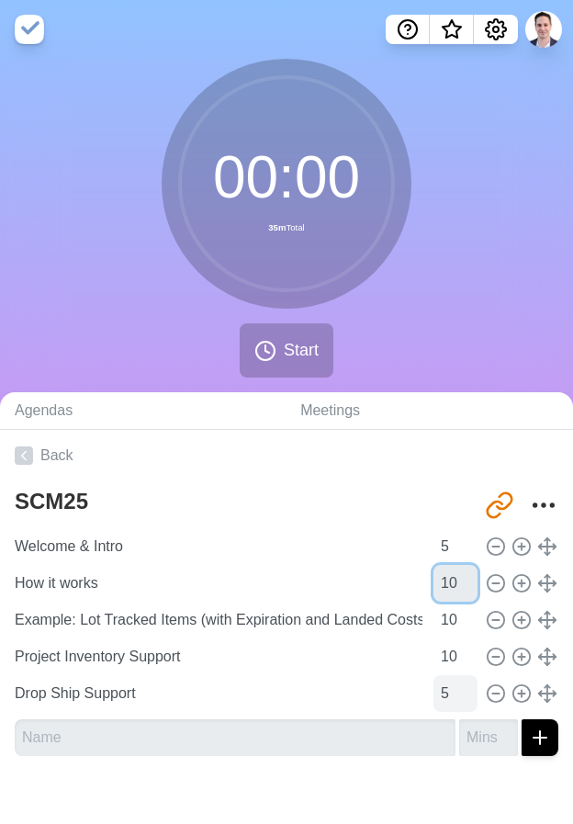
type input "10"
click at [442, 695] on input "5" at bounding box center [456, 693] width 44 height 37
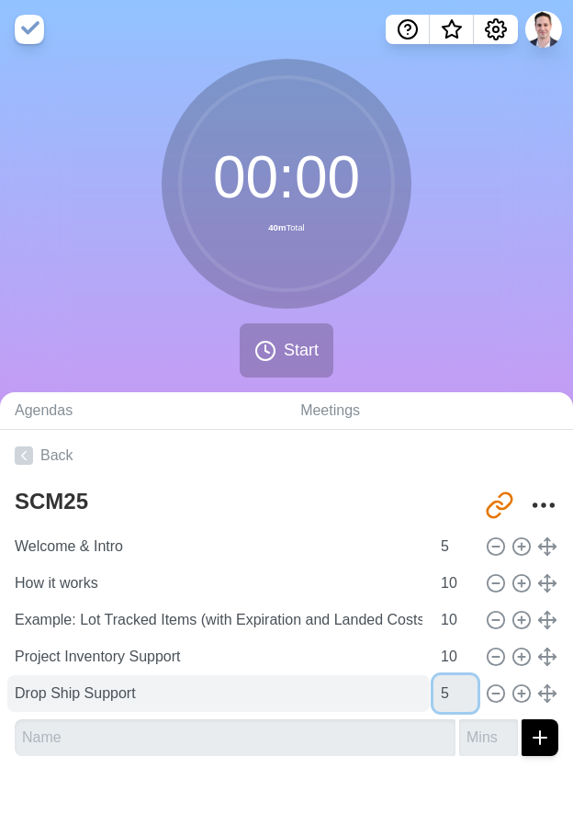
drag, startPoint x: 446, startPoint y: 695, endPoint x: 365, endPoint y: 693, distance: 80.9
click at [365, 693] on div "Drop Ship Support 5" at bounding box center [286, 693] width 559 height 37
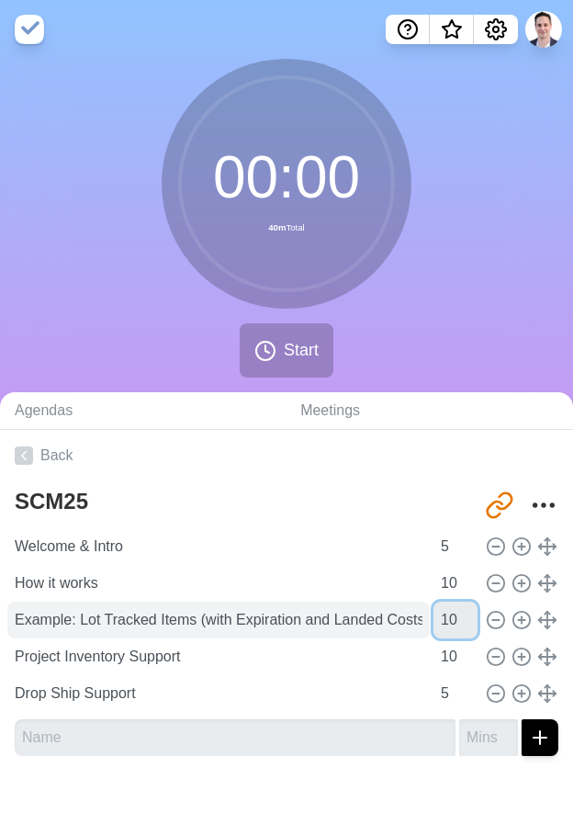
drag, startPoint x: 443, startPoint y: 614, endPoint x: 404, endPoint y: 611, distance: 38.7
click at [404, 611] on div "Example: Lot Tracked Items (with Expiration and Landed Costs+Reverse) 10" at bounding box center [286, 620] width 559 height 37
type input "15"
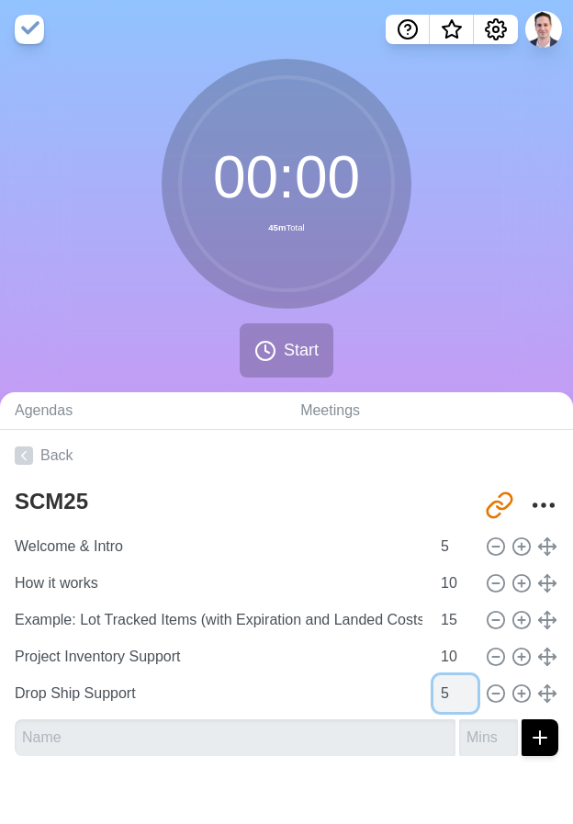
click at [437, 695] on input "5" at bounding box center [456, 693] width 44 height 37
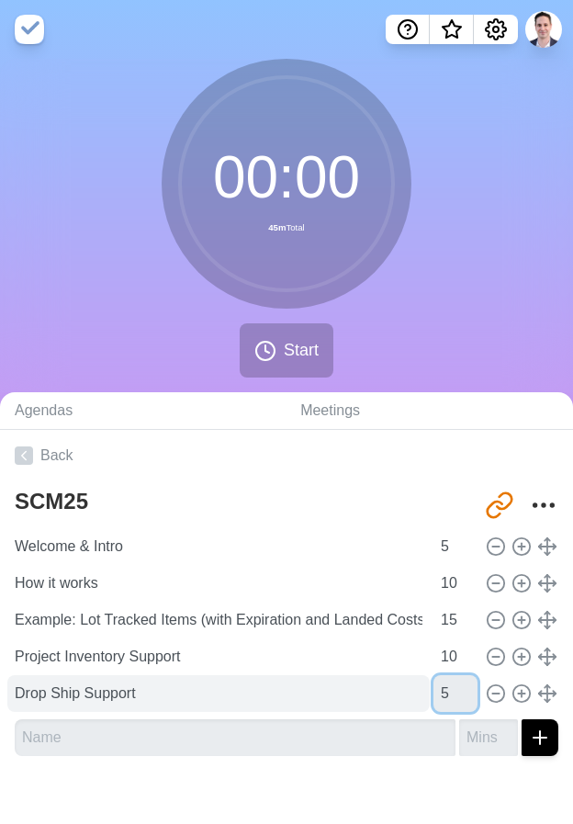
drag, startPoint x: 444, startPoint y: 692, endPoint x: 410, endPoint y: 687, distance: 34.3
click at [410, 687] on div "Drop Ship Support 5" at bounding box center [286, 693] width 559 height 37
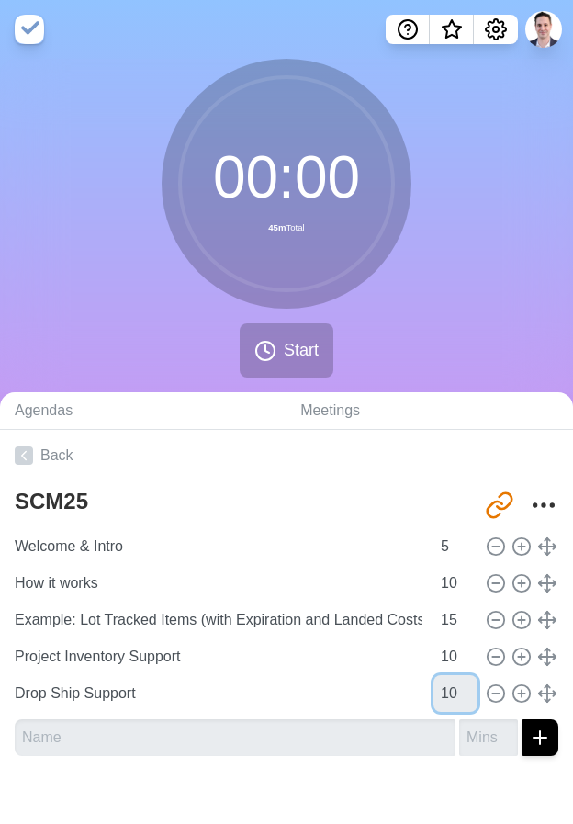
type input "10"
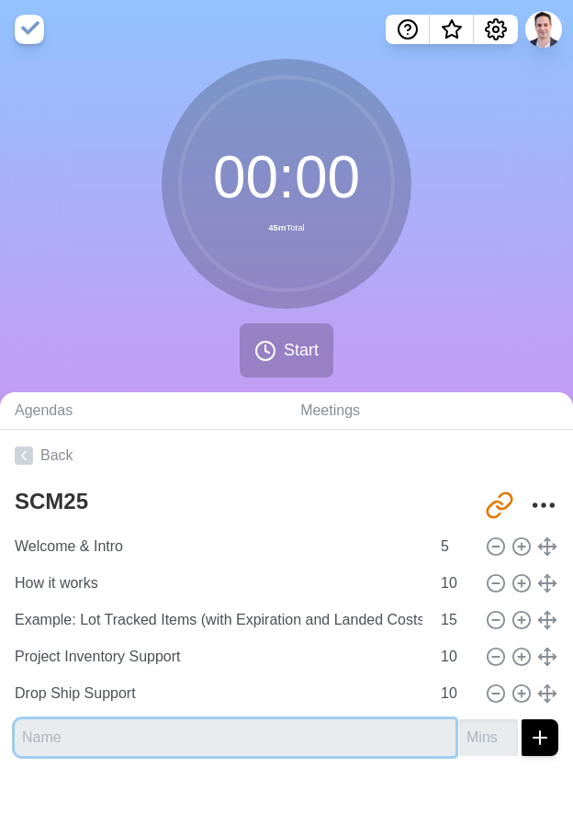
click at [319, 730] on input "text" at bounding box center [235, 737] width 441 height 37
type input "T"
type input "Q&A and Thank you!"
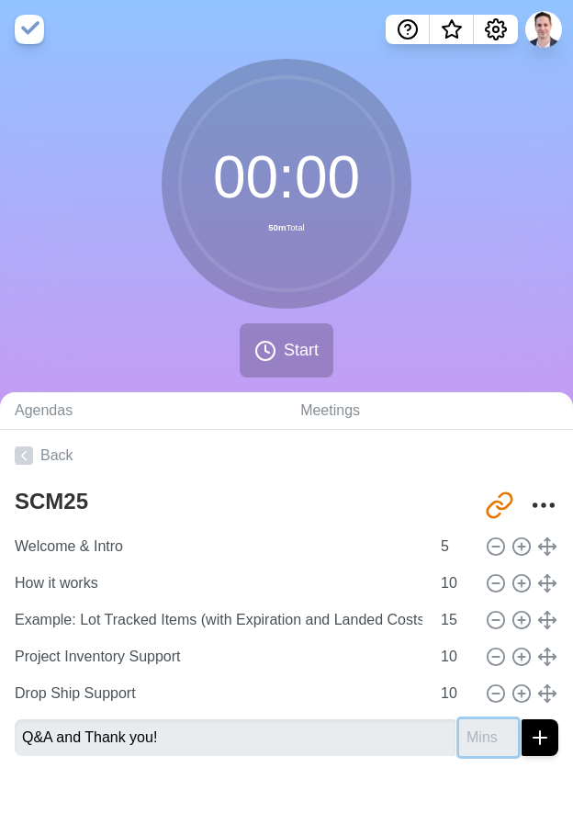
click at [479, 734] on input "number" at bounding box center [488, 737] width 59 height 37
type input "2"
click at [522, 719] on button "submit" at bounding box center [540, 737] width 37 height 37
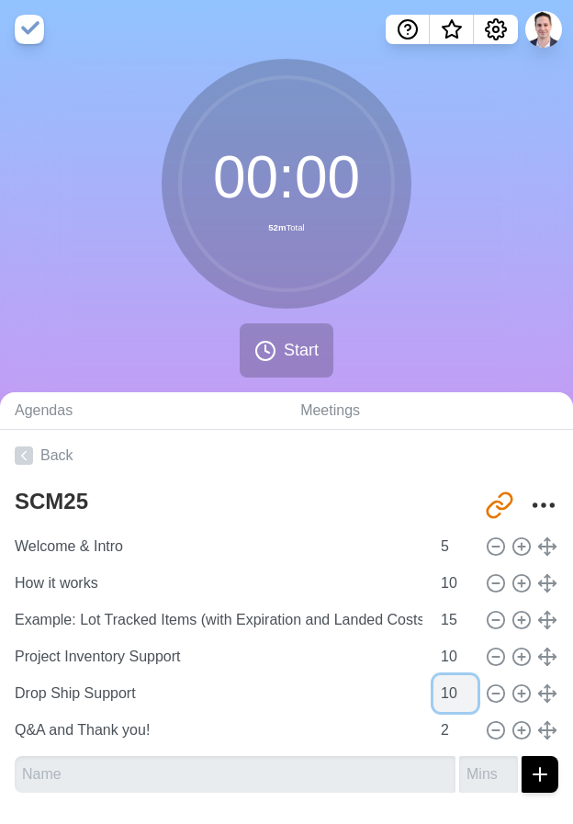
click at [435, 694] on input "10" at bounding box center [456, 693] width 44 height 37
click at [442, 693] on input "10" at bounding box center [456, 693] width 44 height 37
click at [437, 694] on input "10" at bounding box center [456, 693] width 44 height 37
type input "8"
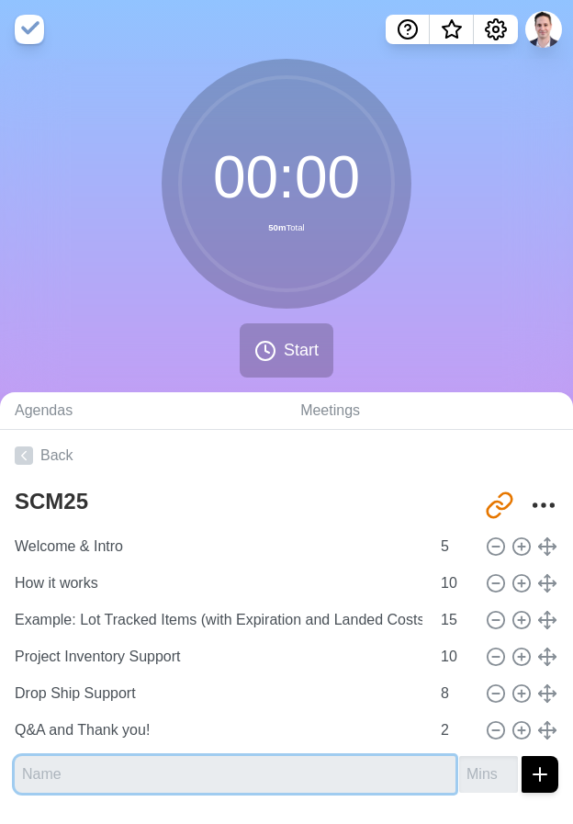
click at [283, 781] on input "text" at bounding box center [235, 774] width 441 height 37
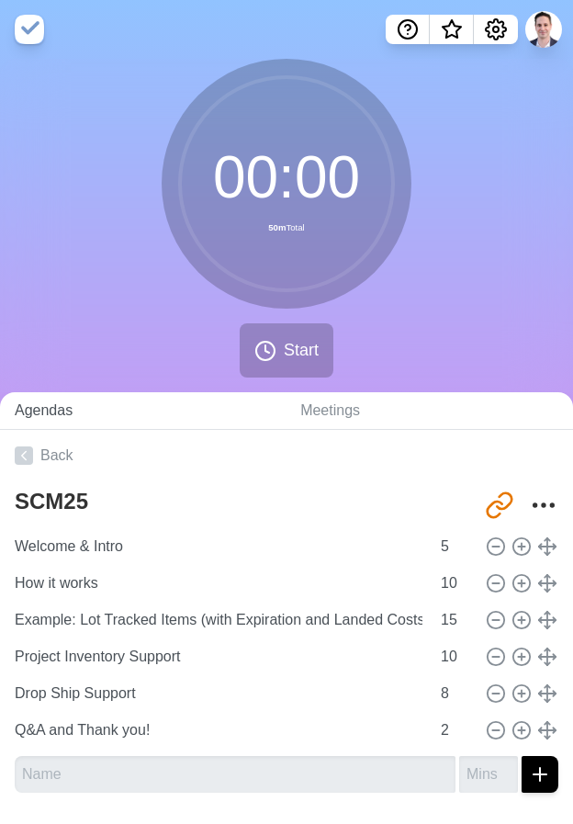
click at [72, 407] on link "Agendas" at bounding box center [143, 411] width 286 height 38
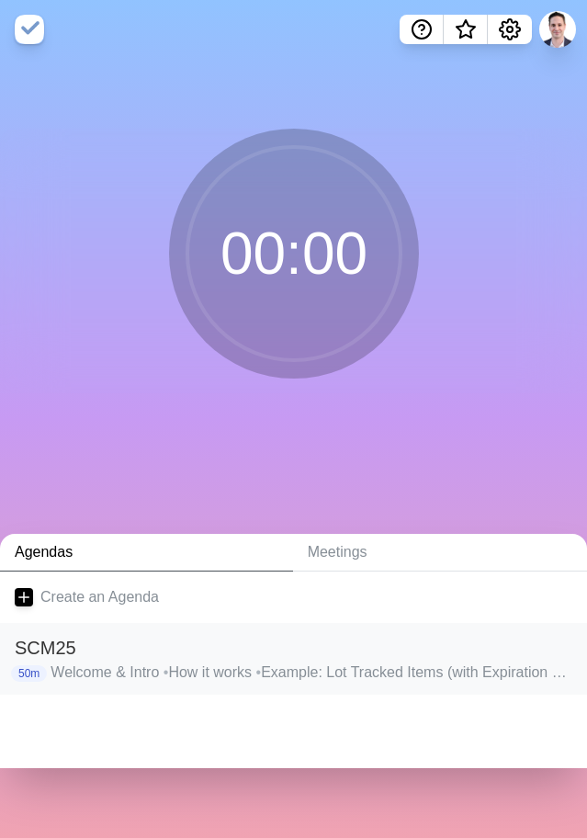
click at [141, 675] on p "Welcome & Intro • How it works • Example: Lot Tracked Items (with Expiration an…" at bounding box center [312, 673] width 522 height 22
